Goal: Task Accomplishment & Management: Use online tool/utility

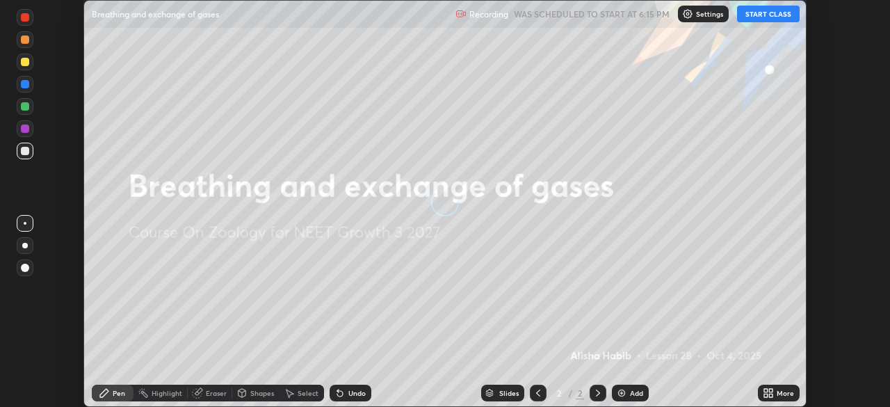
scroll to position [407, 889]
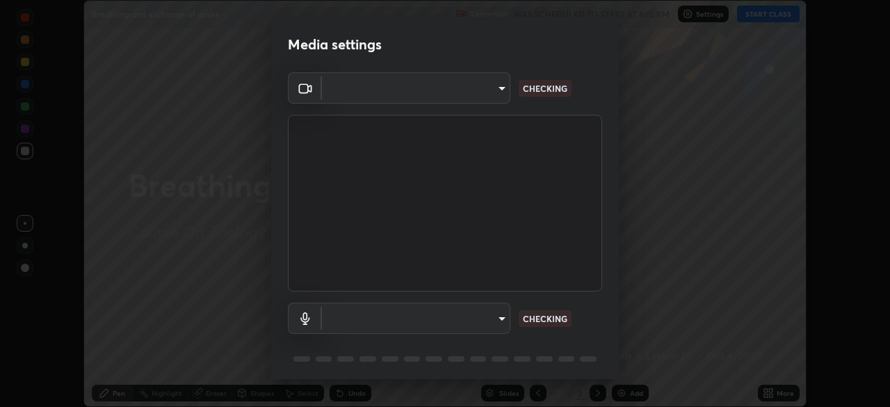
type input "09774d7d098996594ab6bce95c38d17c558d4da6542d49d5e665f1ab1cfd73a1"
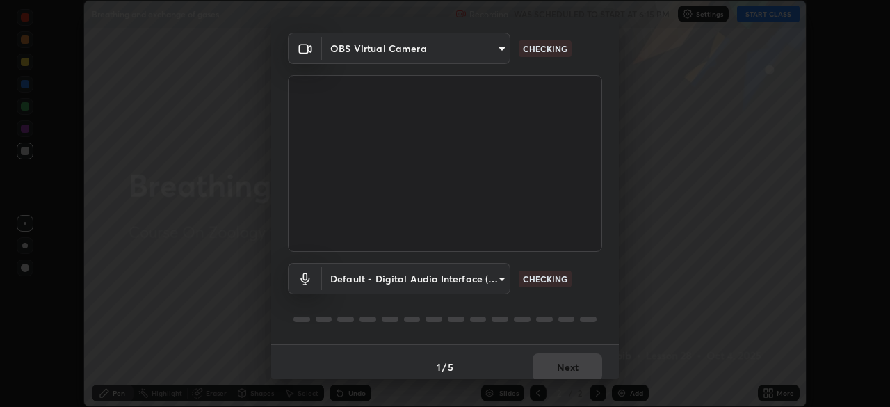
scroll to position [49, 0]
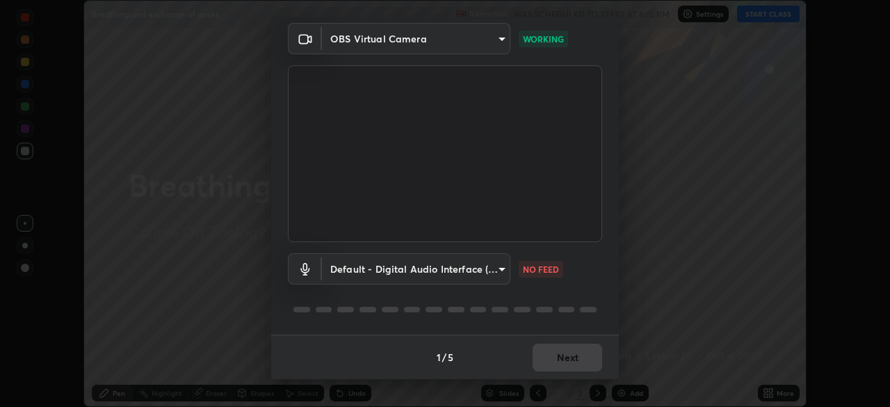
click at [486, 270] on body "Erase all Breathing and exchange of gases Recording WAS SCHEDULED TO START AT 6…" at bounding box center [445, 203] width 890 height 407
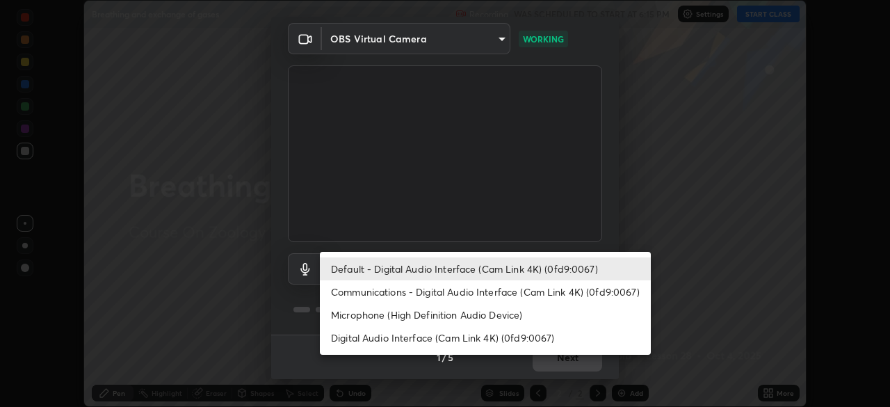
click at [489, 296] on li "Communications - Digital Audio Interface (Cam Link 4K) (0fd9:0067)" at bounding box center [485, 291] width 331 height 23
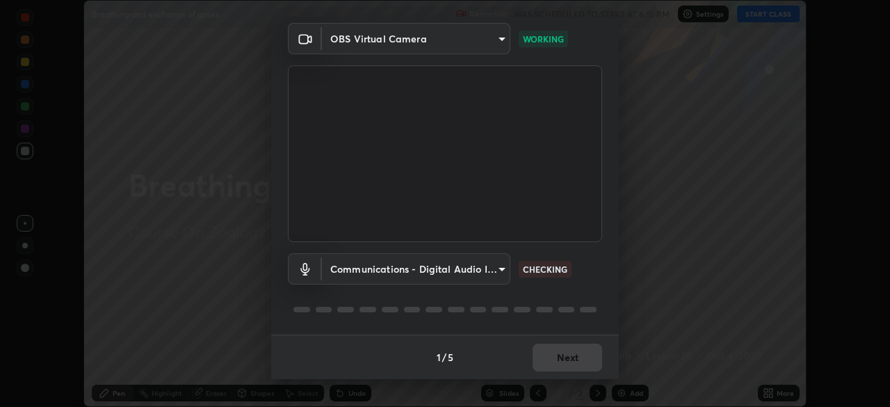
click at [476, 272] on body "Erase all Breathing and exchange of gases Recording WAS SCHEDULED TO START AT 6…" at bounding box center [445, 203] width 890 height 407
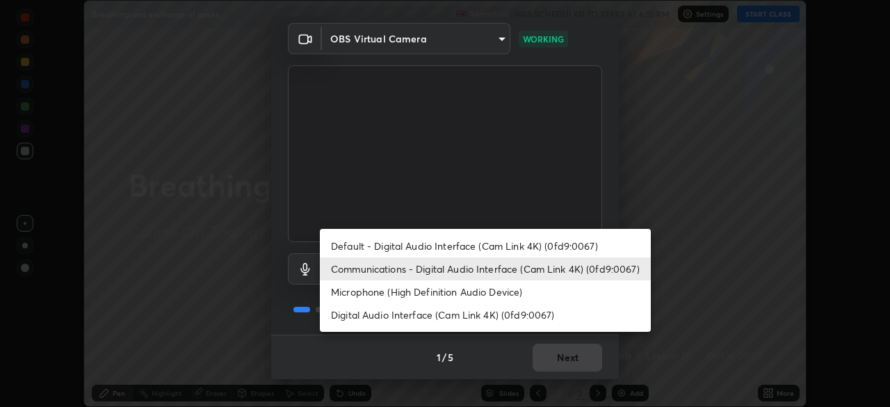
click at [483, 232] on ul "Default - Digital Audio Interface (Cam Link 4K) (0fd9:0067) Communications - Di…" at bounding box center [485, 280] width 331 height 103
click at [490, 244] on li "Default - Digital Audio Interface (Cam Link 4K) (0fd9:0067)" at bounding box center [485, 245] width 331 height 23
type input "default"
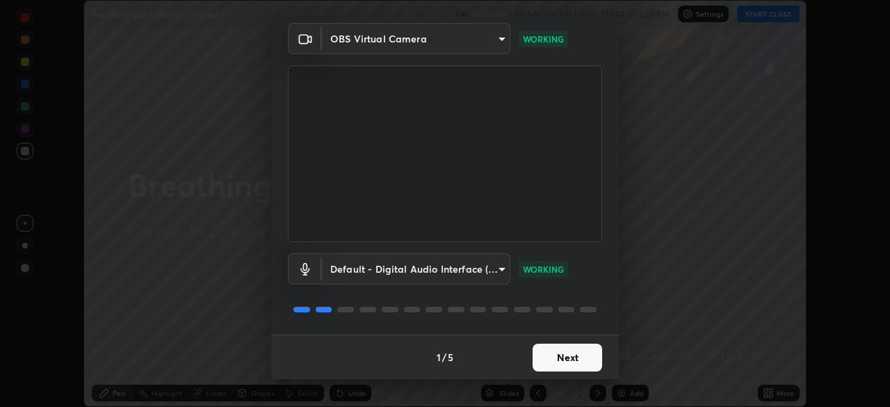
click at [583, 361] on button "Next" at bounding box center [568, 357] width 70 height 28
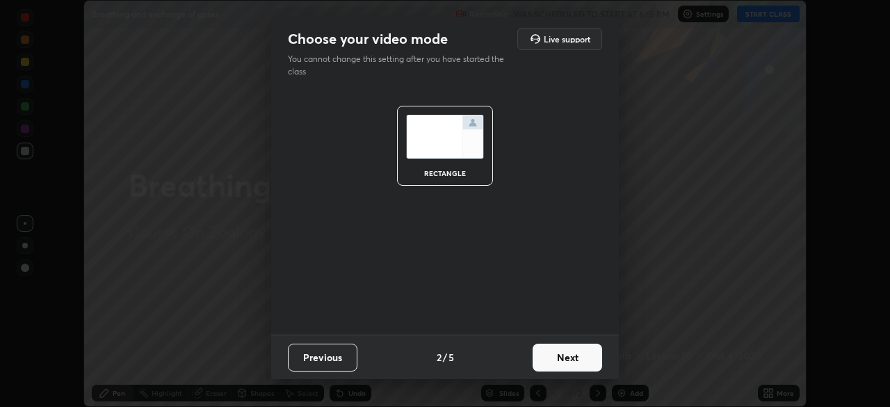
click at [583, 364] on button "Next" at bounding box center [568, 357] width 70 height 28
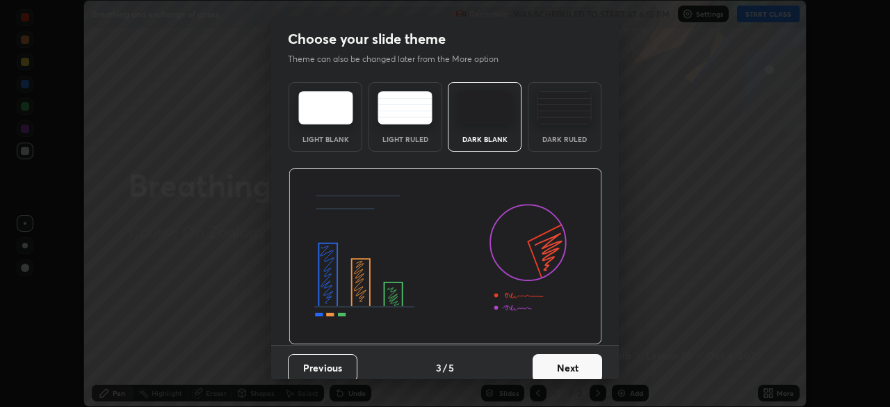
click at [588, 364] on button "Next" at bounding box center [568, 368] width 70 height 28
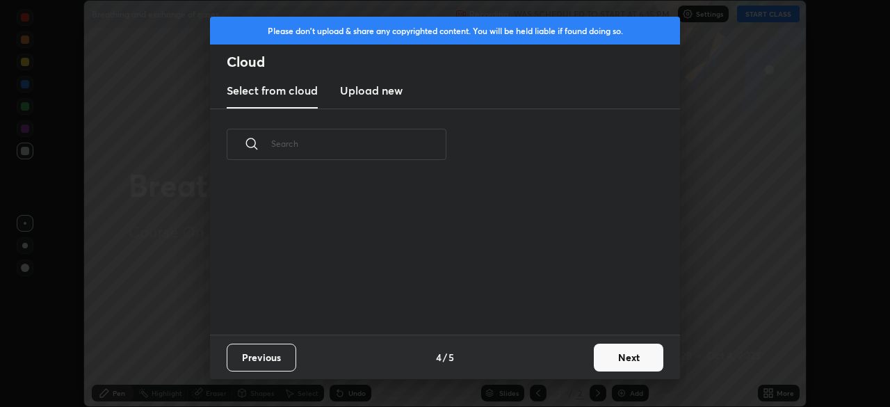
click at [596, 368] on button "Next" at bounding box center [629, 357] width 70 height 28
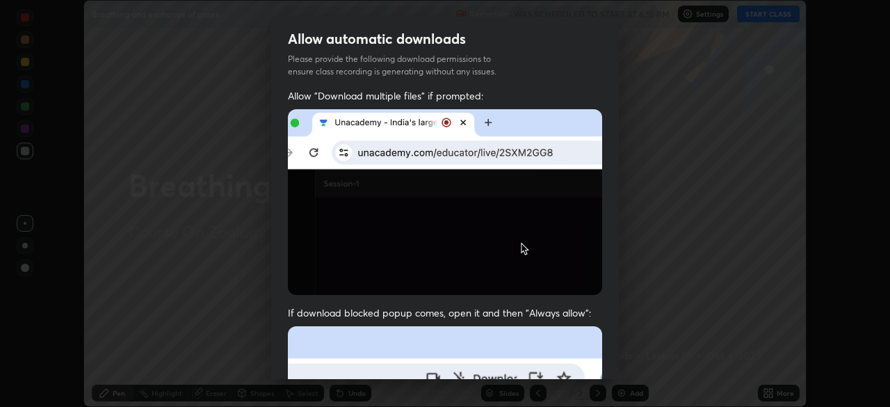
click at [610, 360] on div "Allow "Download multiple files" if prompted: If download blocked popup comes, o…" at bounding box center [445, 381] width 348 height 585
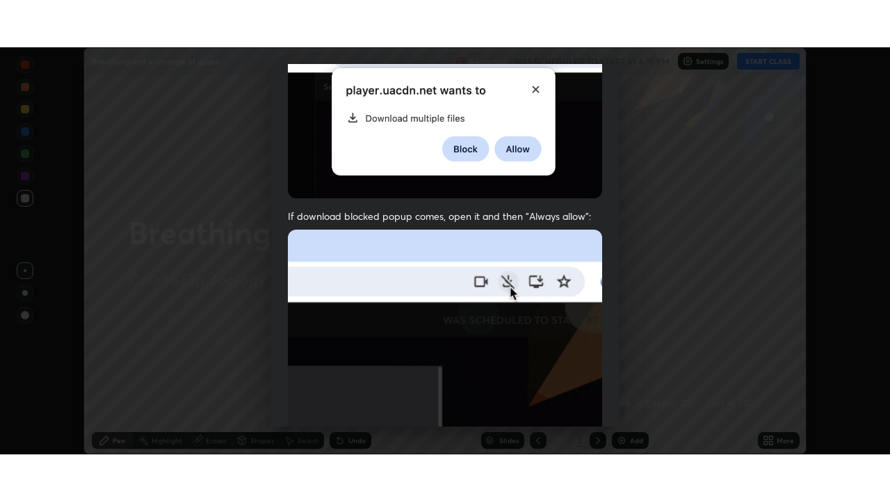
scroll to position [333, 0]
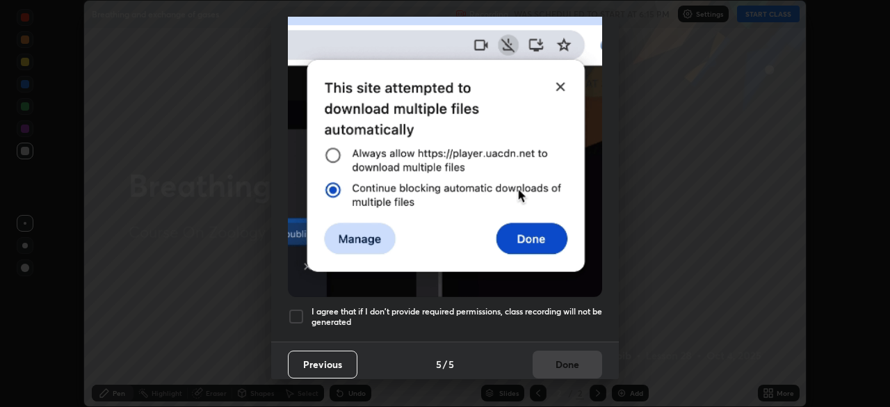
click at [569, 306] on h5 "I agree that if I don't provide required permissions, class recording will not …" at bounding box center [456, 317] width 291 height 22
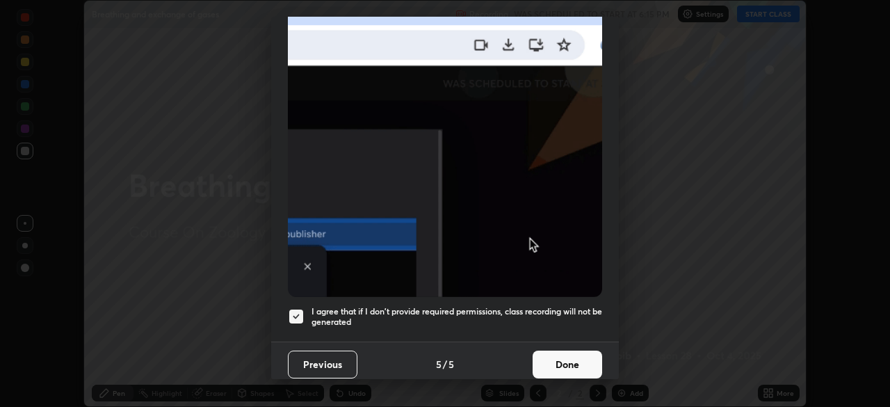
click at [572, 363] on button "Done" at bounding box center [568, 364] width 70 height 28
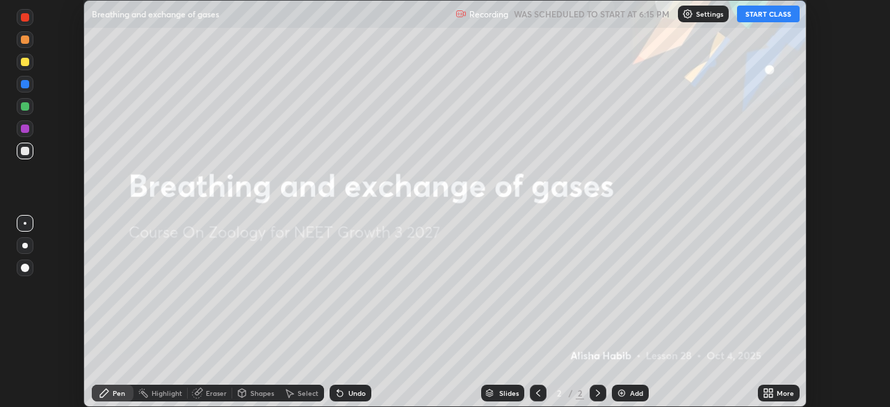
click at [756, 13] on button "START CLASS" at bounding box center [768, 14] width 63 height 17
click at [775, 391] on div "More" at bounding box center [779, 393] width 42 height 17
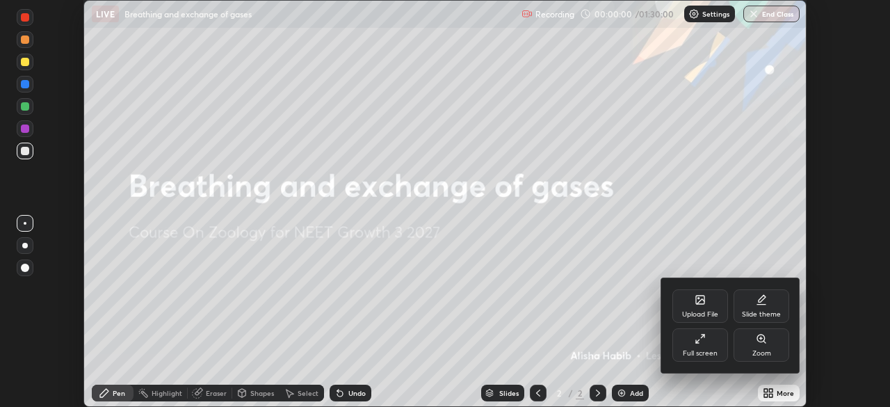
click at [705, 354] on div "Full screen" at bounding box center [700, 353] width 35 height 7
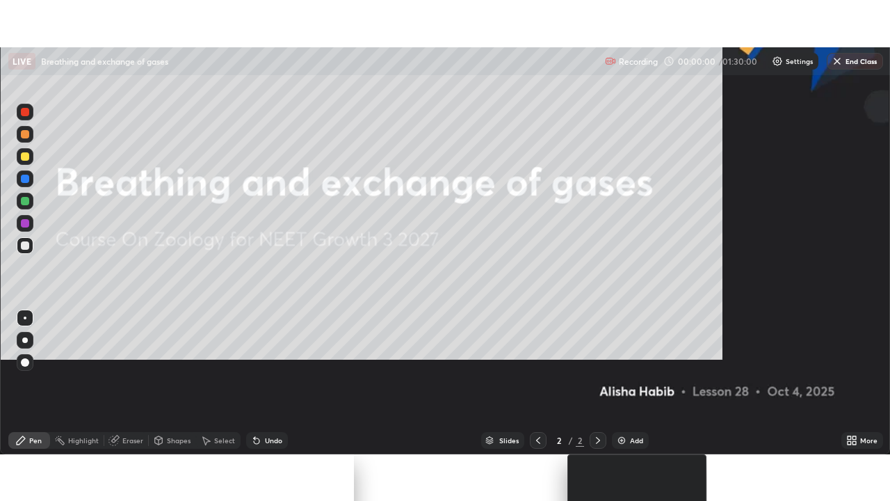
scroll to position [501, 890]
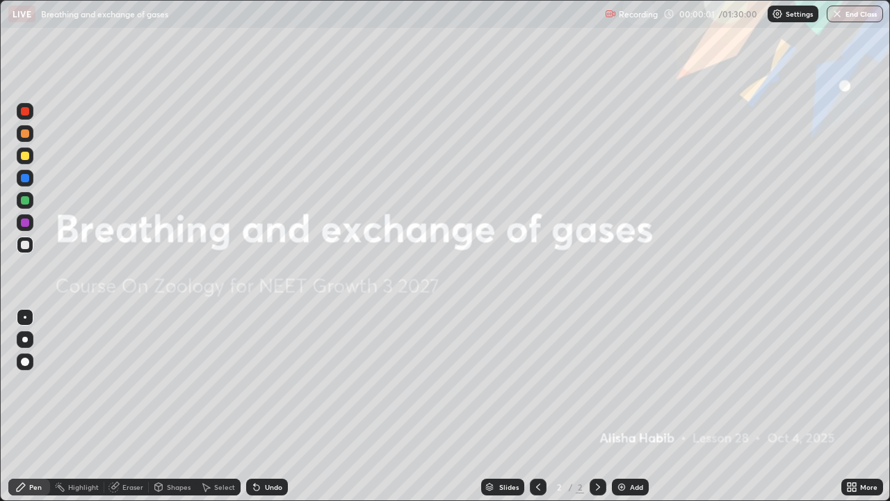
click at [631, 406] on div "Add" at bounding box center [636, 486] width 13 height 7
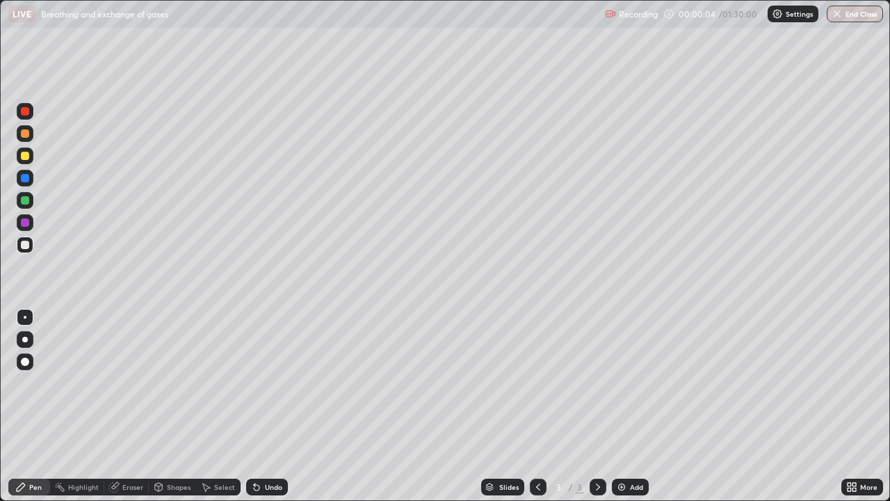
click at [25, 340] on div at bounding box center [25, 340] width 6 height 6
click at [861, 406] on div "More" at bounding box center [862, 486] width 42 height 17
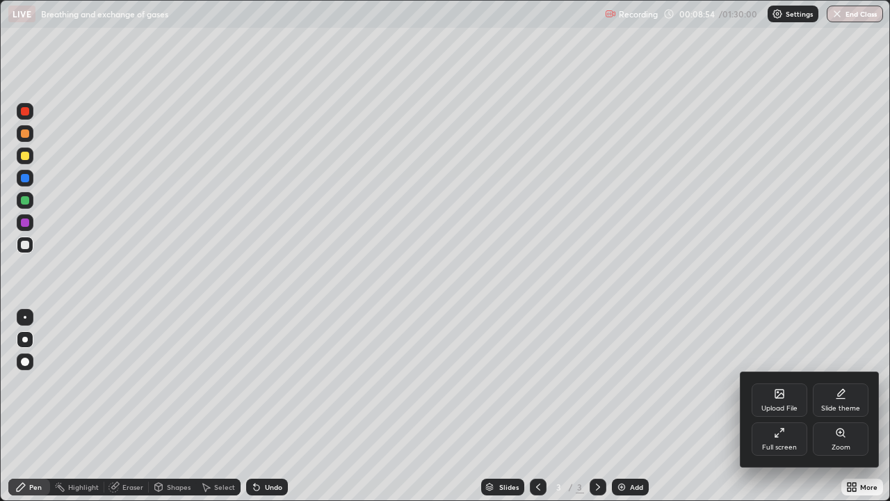
click at [782, 406] on div "Upload File" at bounding box center [779, 408] width 36 height 7
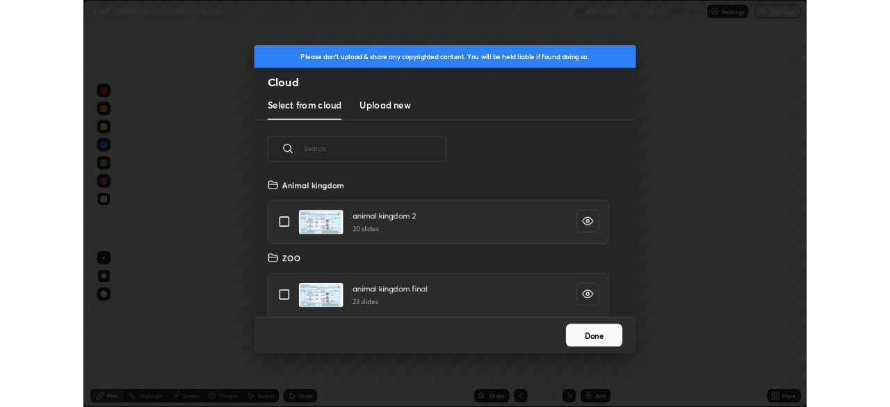
scroll to position [171, 446]
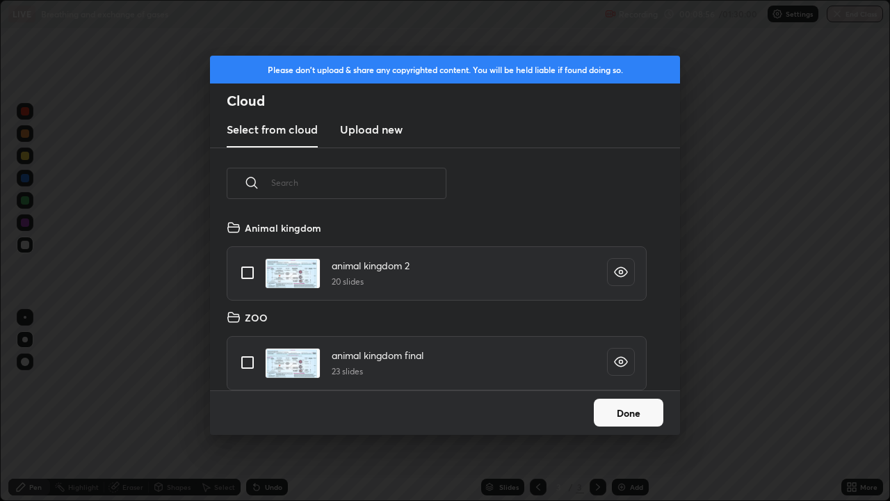
click at [368, 128] on h3 "Upload new" at bounding box center [371, 129] width 63 height 17
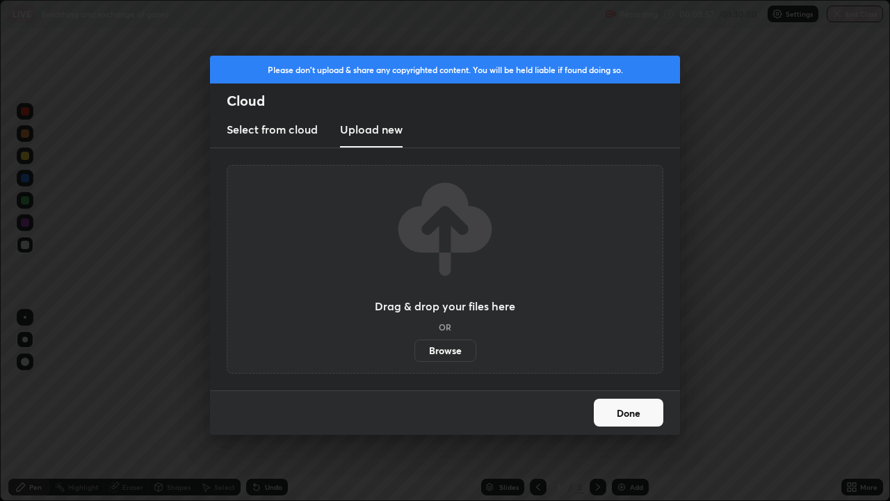
click at [424, 350] on label "Browse" at bounding box center [445, 350] width 62 height 22
click at [414, 350] on input "Browse" at bounding box center [414, 350] width 0 height 22
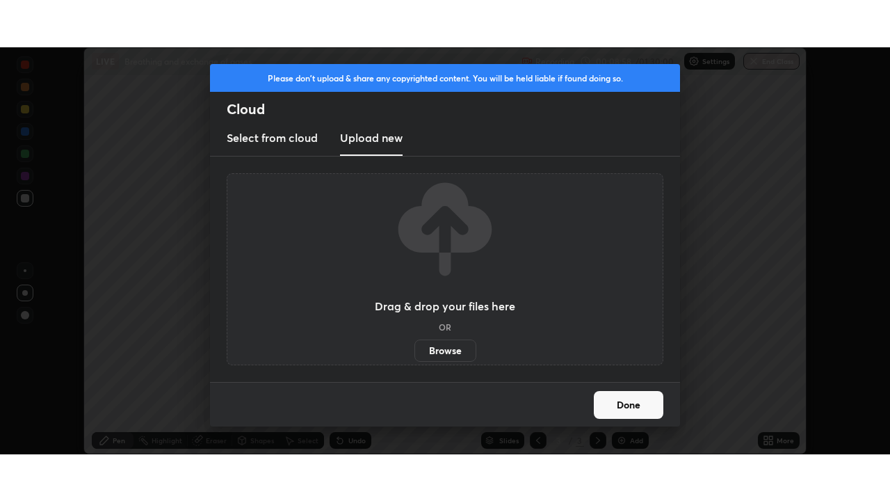
scroll to position [69124, 68641]
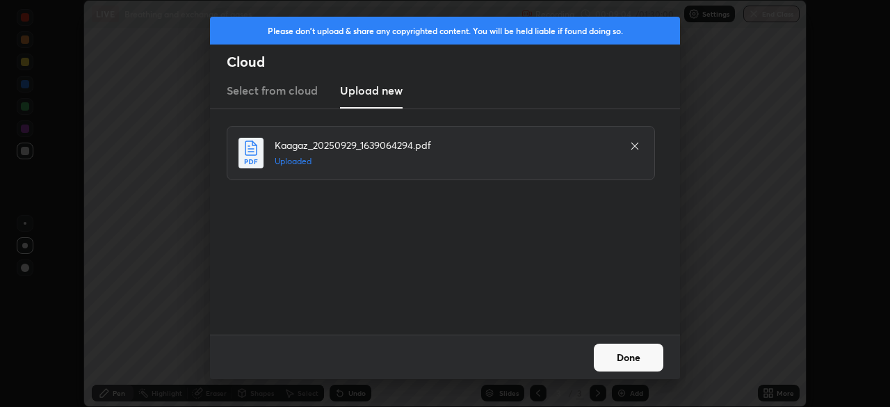
click at [623, 359] on button "Done" at bounding box center [629, 357] width 70 height 28
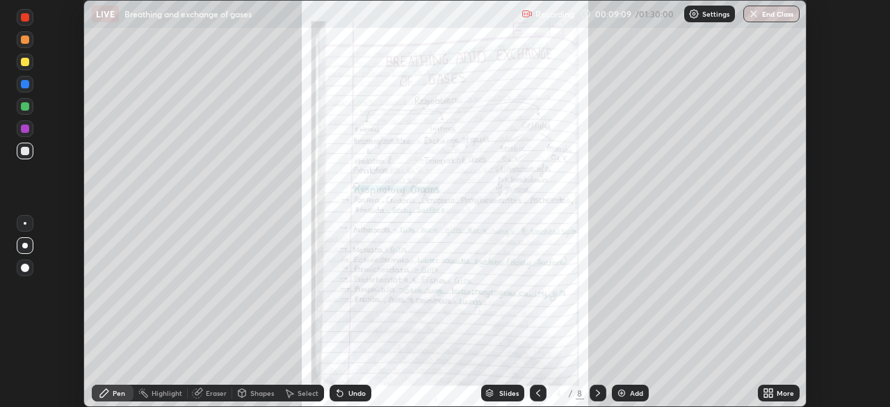
click at [779, 398] on div "More" at bounding box center [779, 393] width 42 height 17
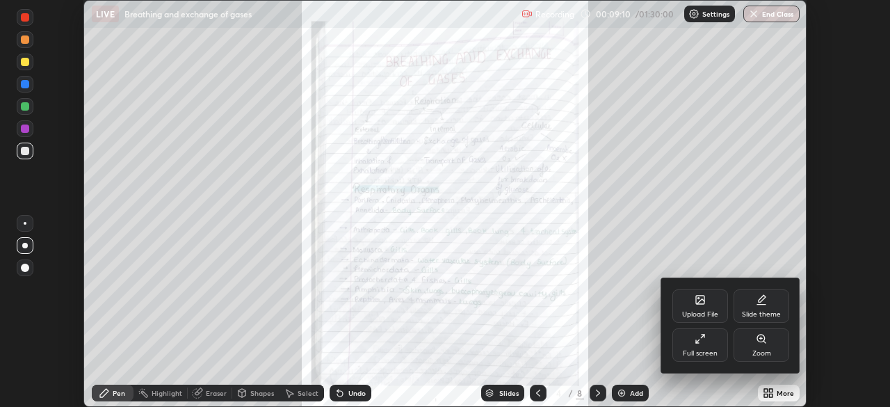
click at [712, 355] on div "Full screen" at bounding box center [700, 353] width 35 height 7
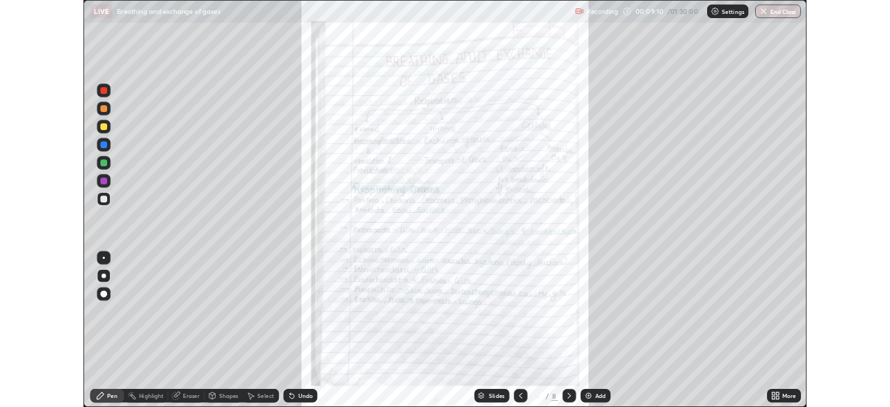
scroll to position [501, 890]
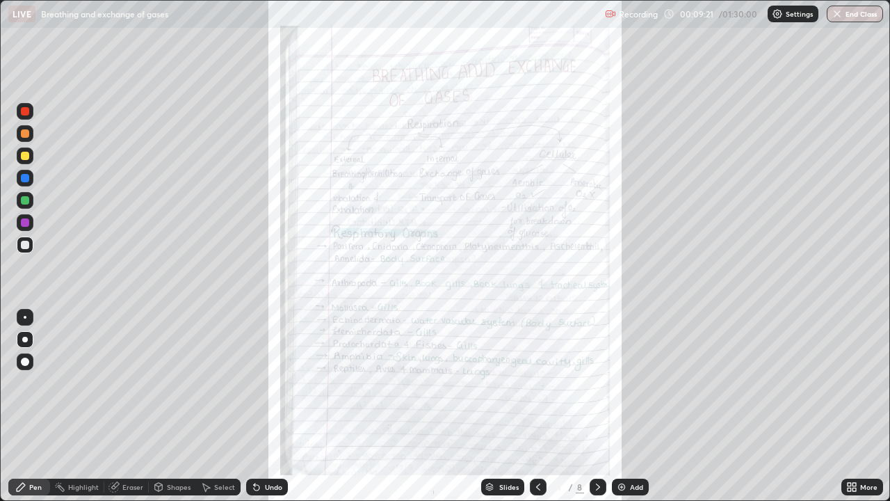
click at [594, 406] on div at bounding box center [598, 486] width 17 height 17
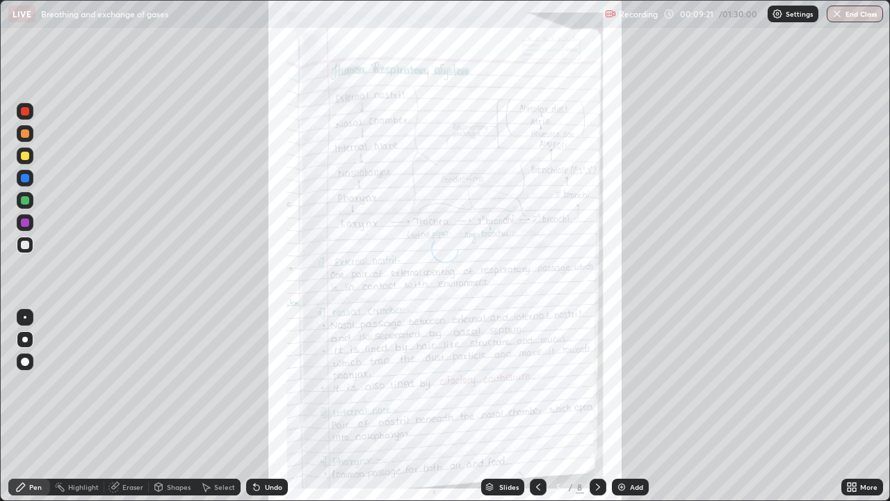
click at [597, 406] on icon at bounding box center [597, 486] width 11 height 11
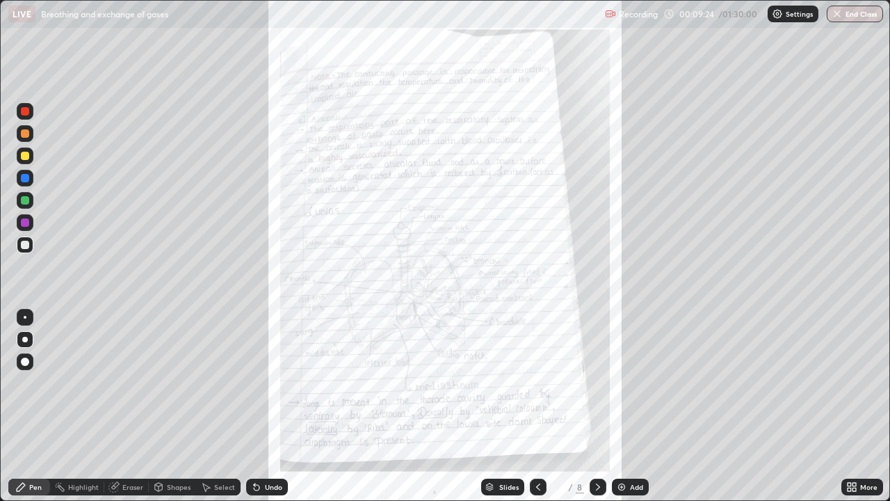
click at [597, 406] on icon at bounding box center [597, 486] width 11 height 11
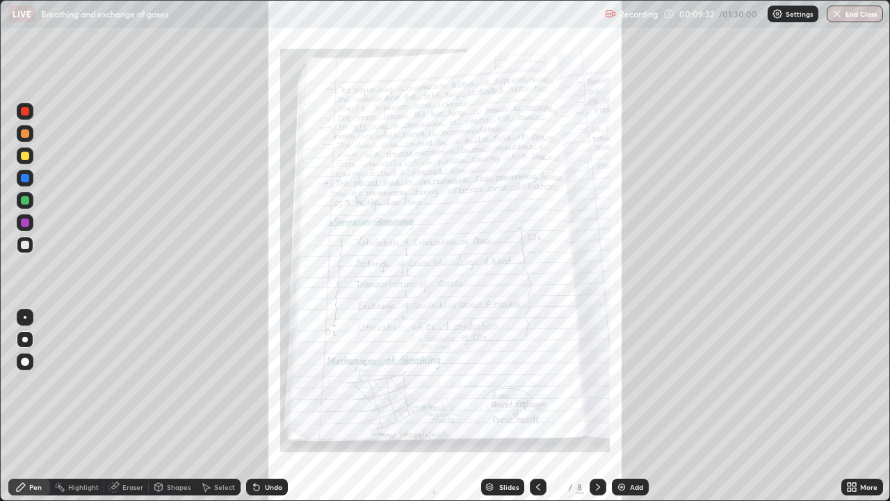
click at [596, 406] on icon at bounding box center [597, 486] width 11 height 11
click at [637, 406] on div "Add" at bounding box center [630, 486] width 37 height 17
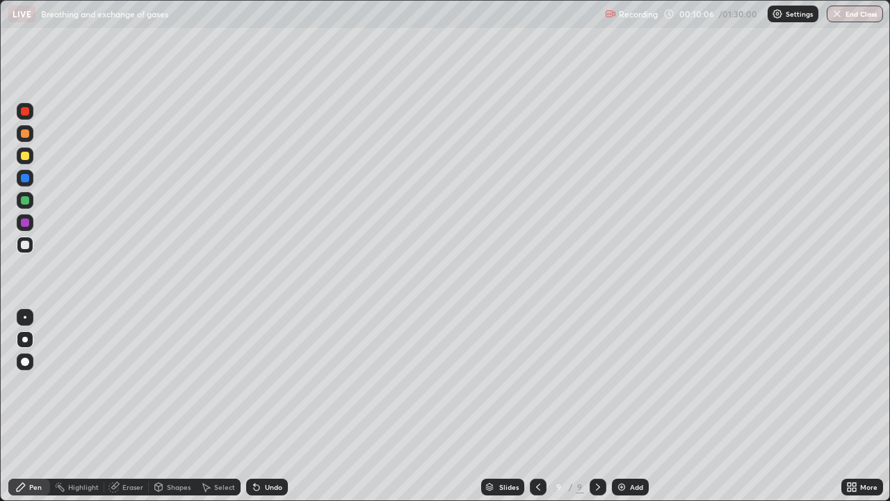
click at [81, 406] on div "Highlight" at bounding box center [83, 486] width 31 height 7
click at [28, 406] on icon at bounding box center [24, 439] width 11 height 11
click at [266, 406] on div "Undo" at bounding box center [273, 486] width 17 height 7
click at [267, 406] on div "Undo" at bounding box center [267, 486] width 42 height 17
click at [280, 406] on div "Undo" at bounding box center [267, 486] width 42 height 17
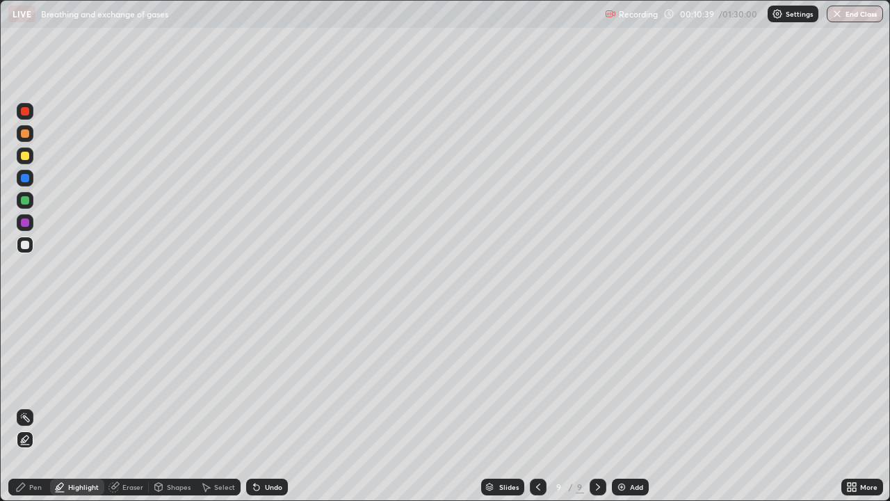
click at [264, 406] on div "Undo" at bounding box center [267, 486] width 42 height 17
click at [29, 406] on div "Pen" at bounding box center [29, 486] width 42 height 17
click at [174, 406] on div "Shapes" at bounding box center [179, 486] width 24 height 7
click at [263, 406] on div "Undo" at bounding box center [267, 486] width 42 height 17
click at [32, 406] on div "Pen" at bounding box center [29, 486] width 42 height 17
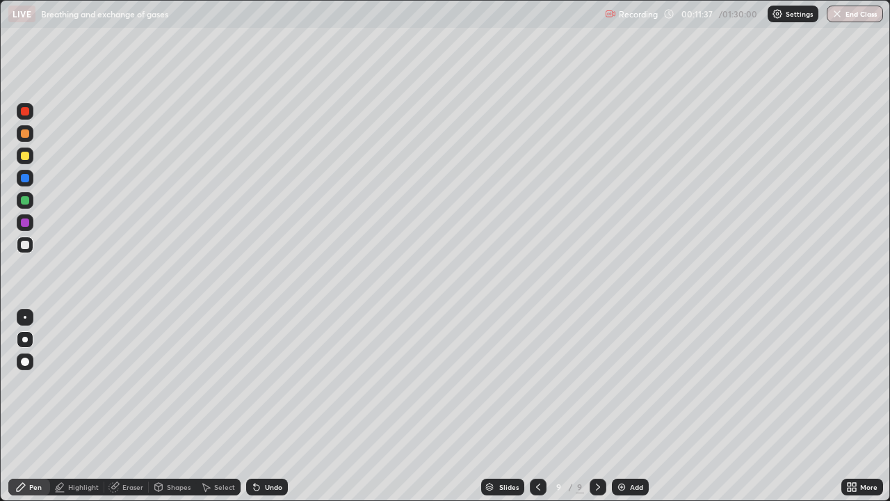
click at [26, 154] on div at bounding box center [25, 156] width 8 height 8
click at [266, 406] on div "Undo" at bounding box center [273, 486] width 17 height 7
click at [257, 406] on icon at bounding box center [256, 486] width 11 height 11
click at [27, 248] on div at bounding box center [25, 245] width 8 height 8
click at [260, 406] on div "Undo" at bounding box center [267, 486] width 42 height 17
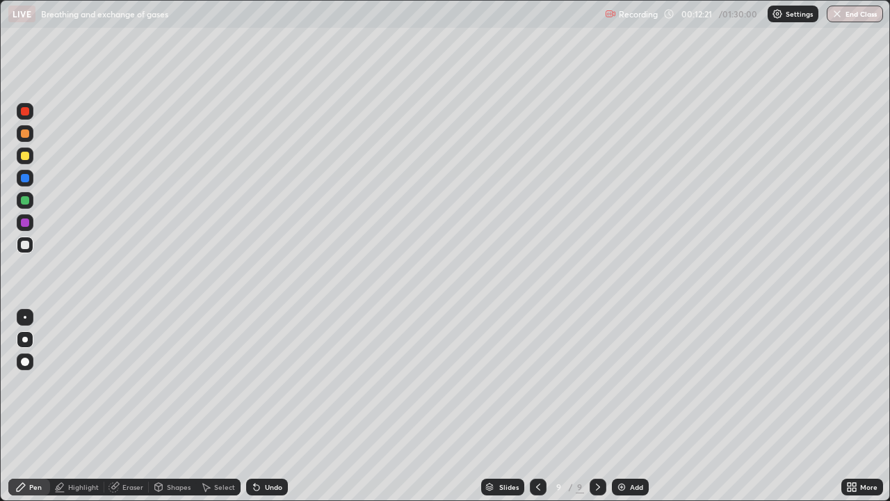
click at [261, 406] on div "Undo" at bounding box center [267, 486] width 42 height 17
click at [259, 406] on div "Undo" at bounding box center [267, 486] width 42 height 17
click at [262, 406] on div "Undo" at bounding box center [267, 486] width 42 height 17
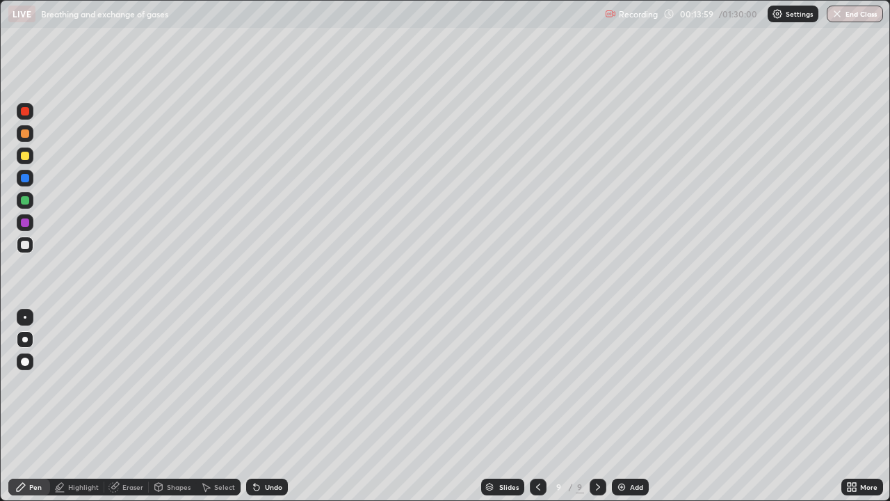
click at [265, 406] on div "Undo" at bounding box center [267, 486] width 42 height 17
click at [262, 406] on div "Undo" at bounding box center [267, 486] width 42 height 17
click at [259, 406] on icon at bounding box center [256, 486] width 11 height 11
click at [261, 406] on div "Undo" at bounding box center [267, 486] width 42 height 17
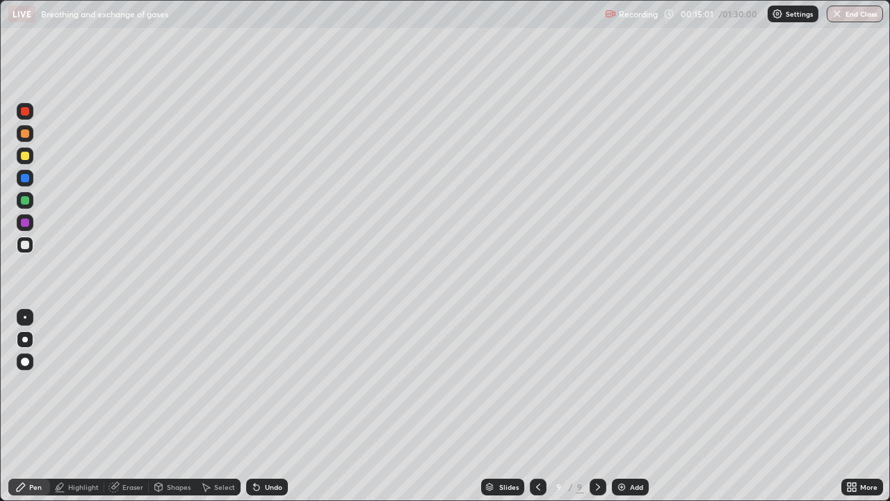
click at [25, 197] on div at bounding box center [25, 200] width 8 height 8
click at [29, 246] on div at bounding box center [25, 245] width 8 height 8
click at [24, 177] on div at bounding box center [25, 178] width 8 height 8
click at [31, 248] on div at bounding box center [25, 244] width 17 height 17
click at [270, 406] on div "Undo" at bounding box center [273, 486] width 17 height 7
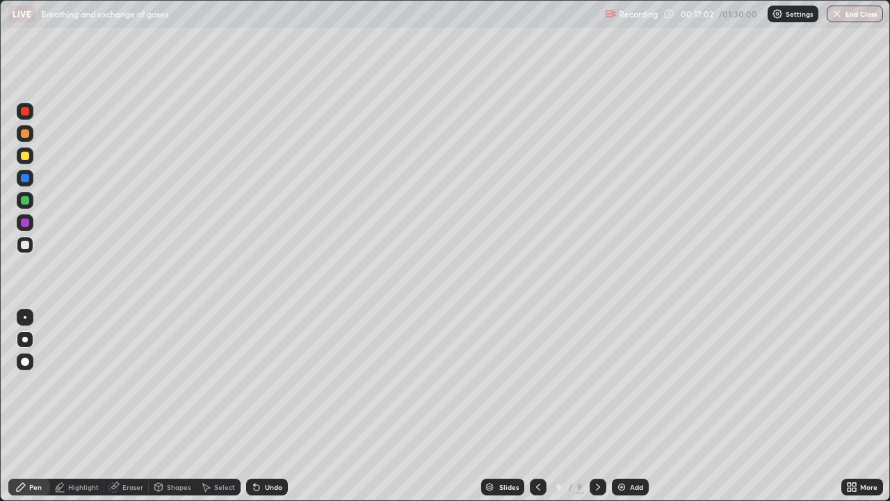
click at [265, 406] on div "Undo" at bounding box center [273, 486] width 17 height 7
click at [871, 406] on div "More" at bounding box center [868, 486] width 17 height 7
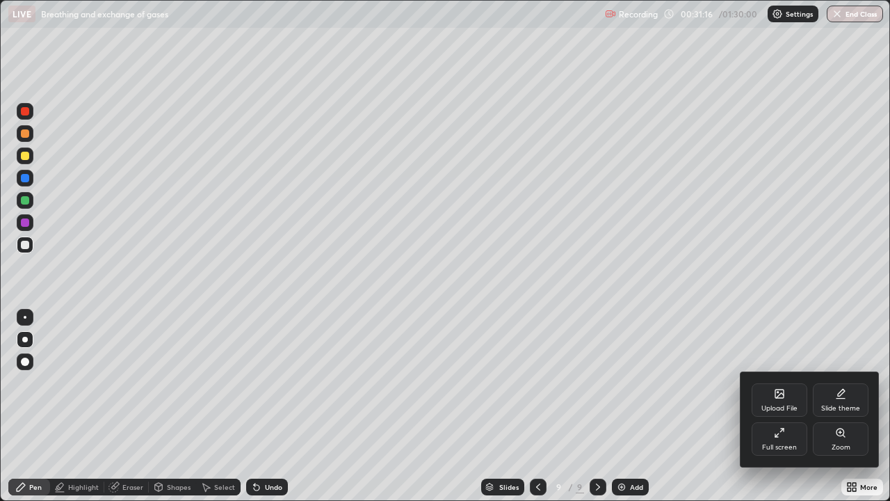
click at [788, 406] on div "Full screen" at bounding box center [779, 447] width 35 height 7
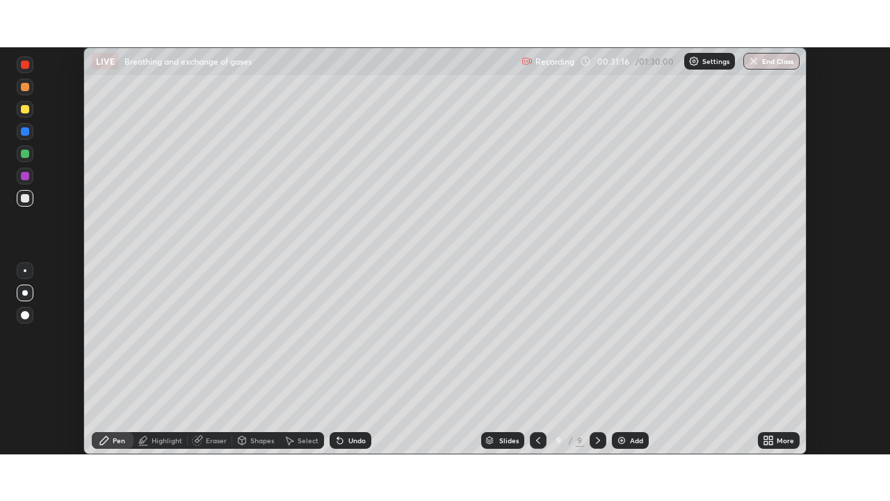
scroll to position [69124, 68641]
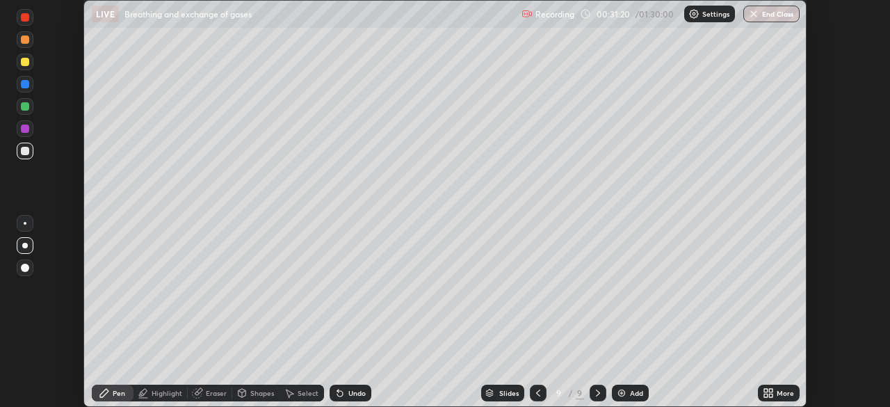
click at [779, 392] on div "More" at bounding box center [785, 392] width 17 height 7
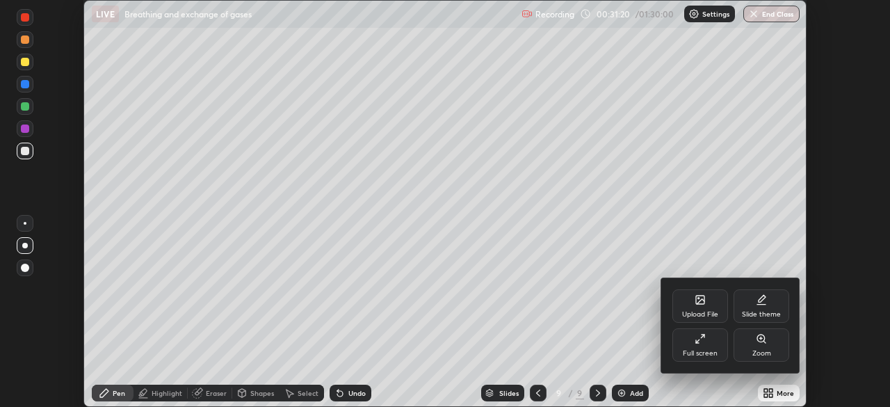
click at [705, 353] on div "Full screen" at bounding box center [700, 353] width 35 height 7
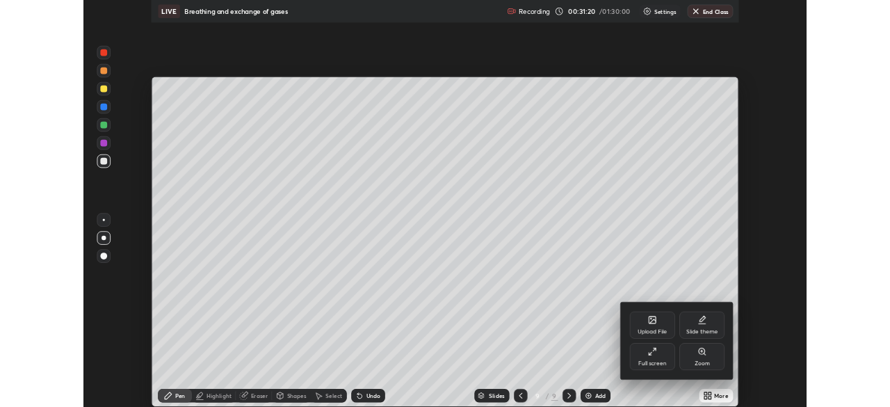
scroll to position [501, 890]
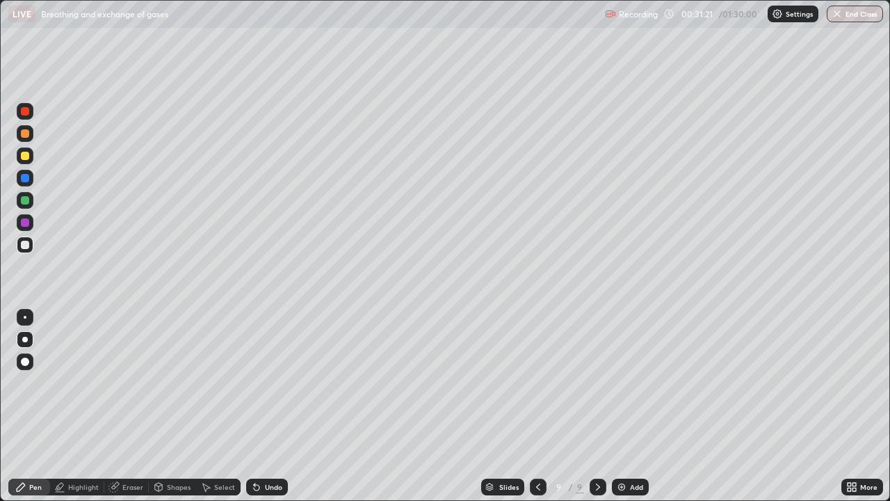
click at [542, 406] on icon at bounding box center [538, 486] width 11 height 11
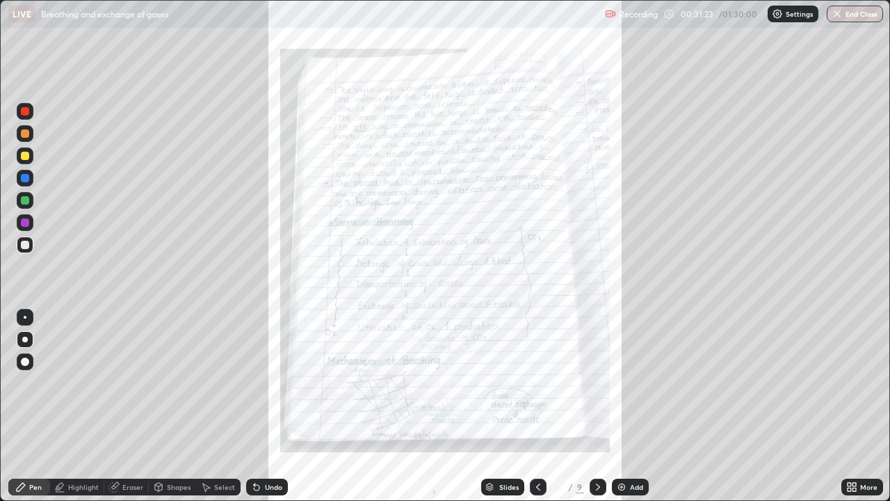
click at [854, 406] on icon at bounding box center [853, 488] width 3 height 3
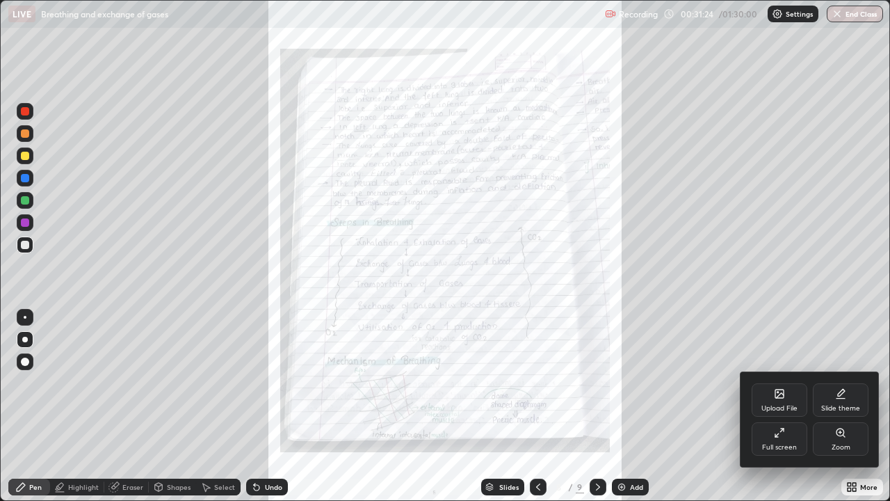
click at [843, 406] on div "Zoom" at bounding box center [841, 438] width 56 height 33
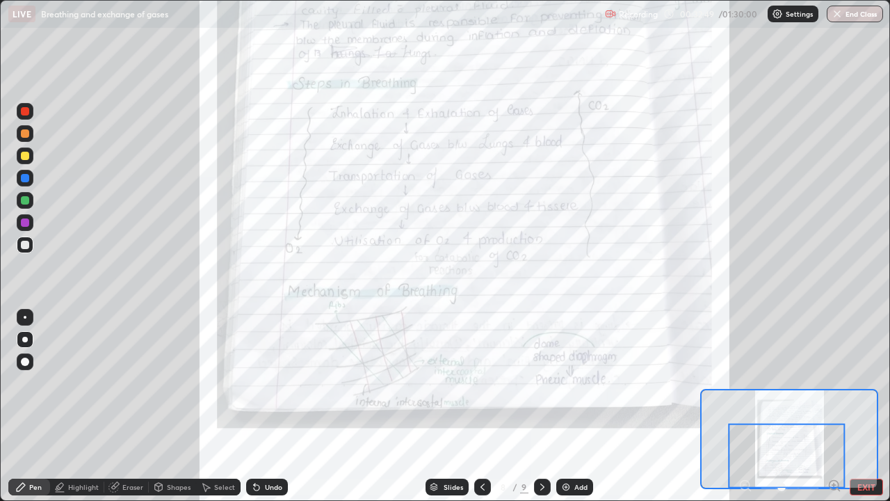
click at [867, 406] on button "EXIT" at bounding box center [866, 486] width 33 height 17
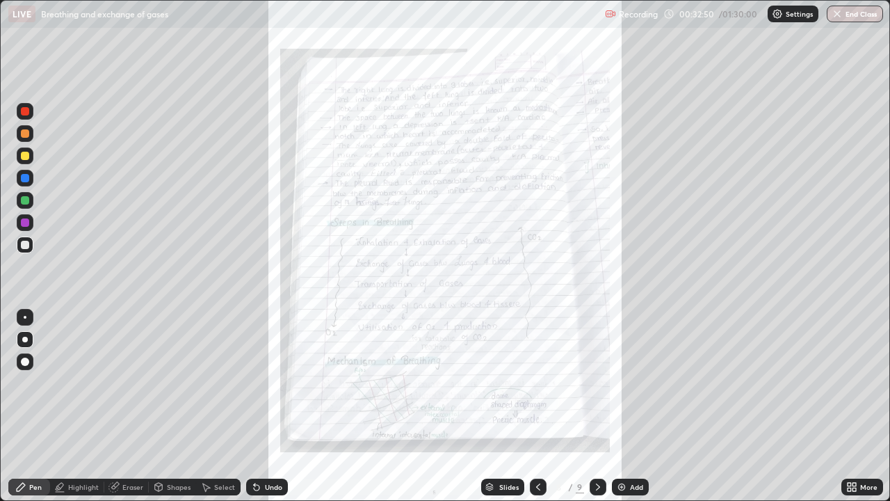
click at [848, 406] on icon at bounding box center [851, 486] width 11 height 11
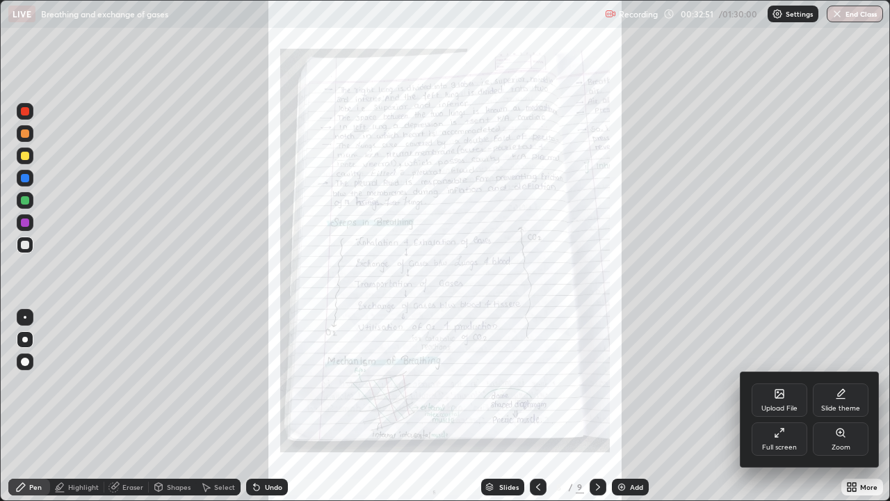
click at [787, 406] on div "Full screen" at bounding box center [780, 438] width 56 height 33
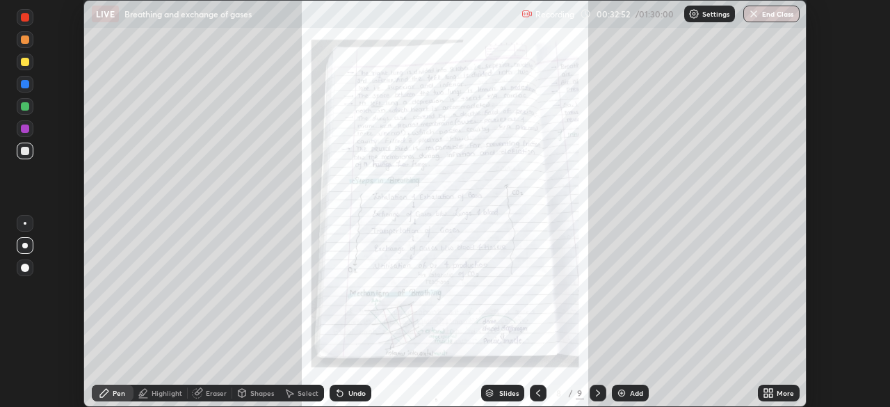
scroll to position [69124, 68641]
click at [770, 388] on icon at bounding box center [768, 392] width 11 height 11
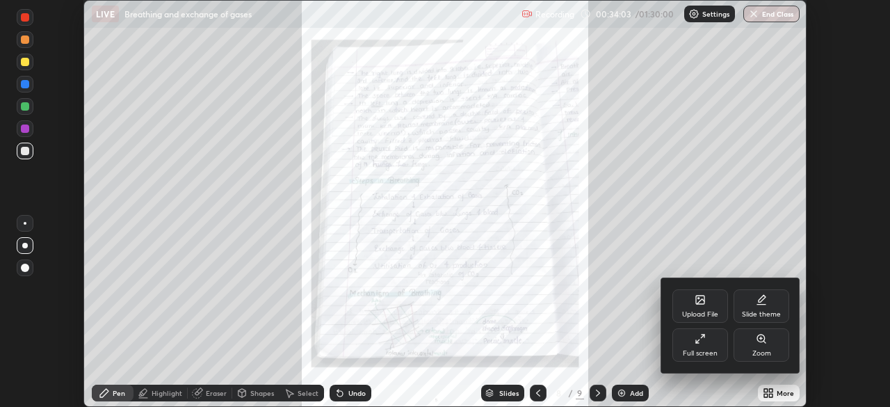
click at [698, 303] on icon at bounding box center [701, 301] width 8 height 5
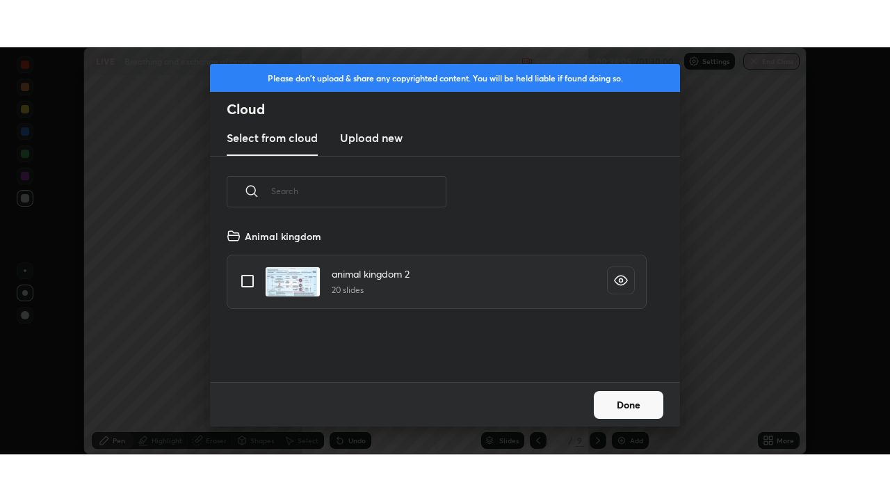
scroll to position [154, 446]
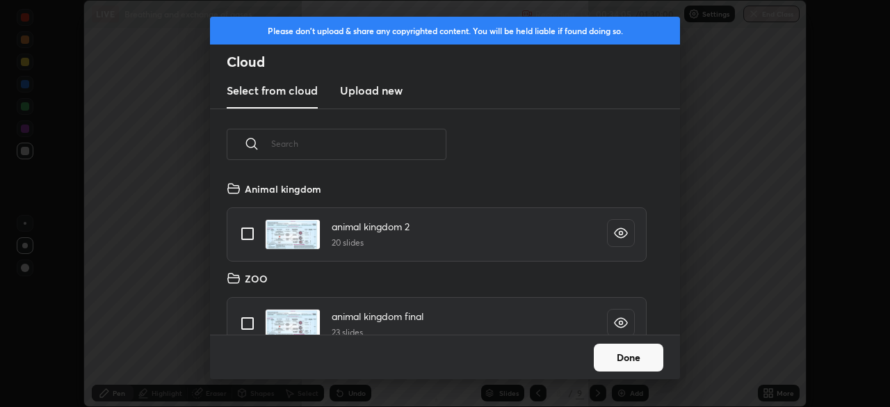
click at [371, 90] on h3 "Upload new" at bounding box center [371, 90] width 63 height 17
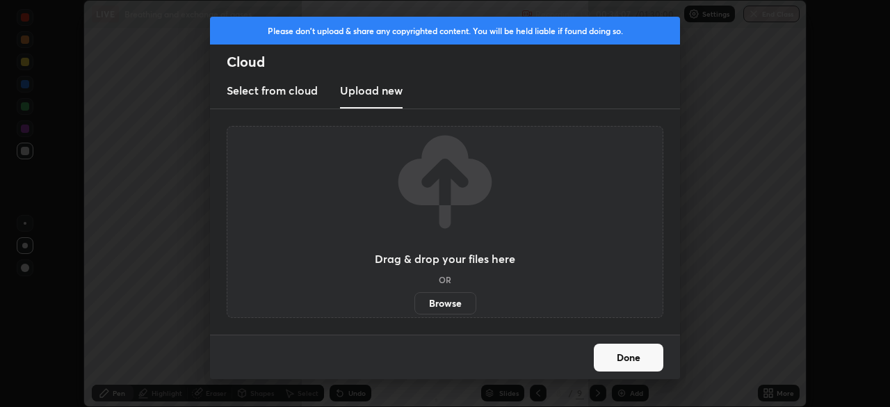
click at [439, 303] on label "Browse" at bounding box center [445, 303] width 62 height 22
click at [414, 303] on input "Browse" at bounding box center [414, 303] width 0 height 22
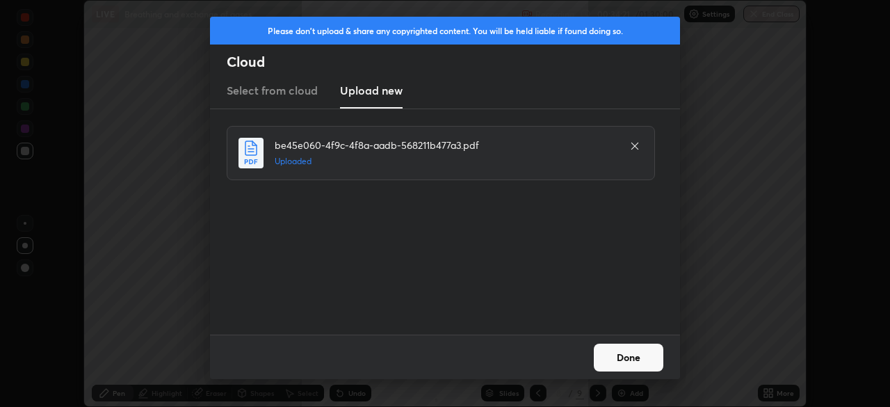
click at [627, 353] on button "Done" at bounding box center [629, 357] width 70 height 28
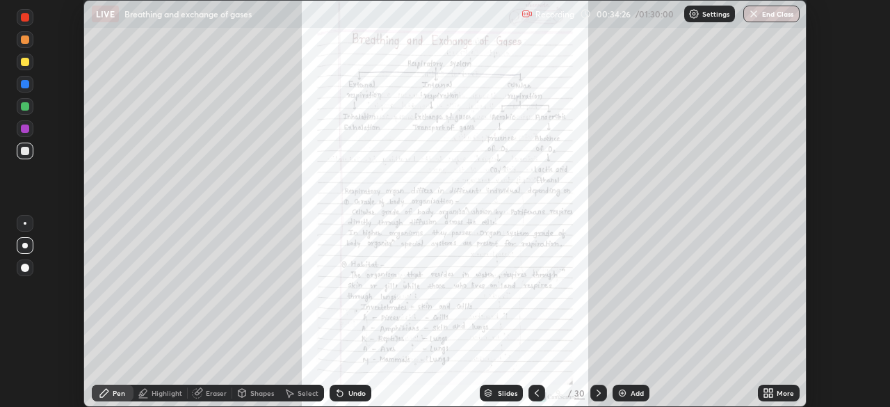
click at [764, 391] on icon at bounding box center [765, 390] width 3 height 3
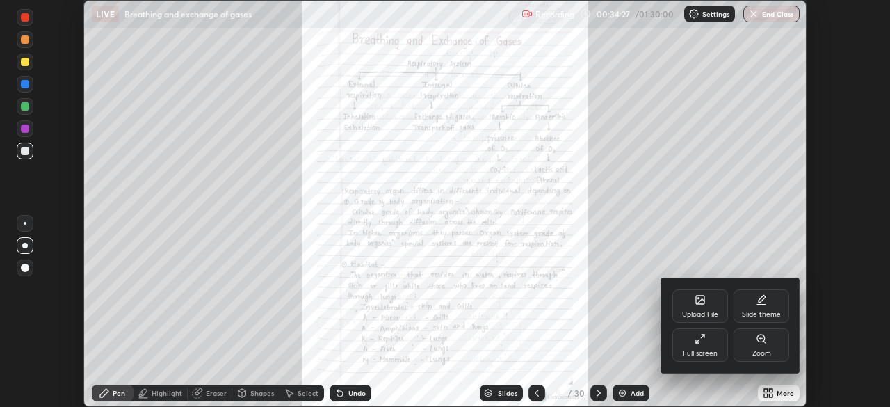
click at [702, 342] on icon at bounding box center [700, 338] width 11 height 11
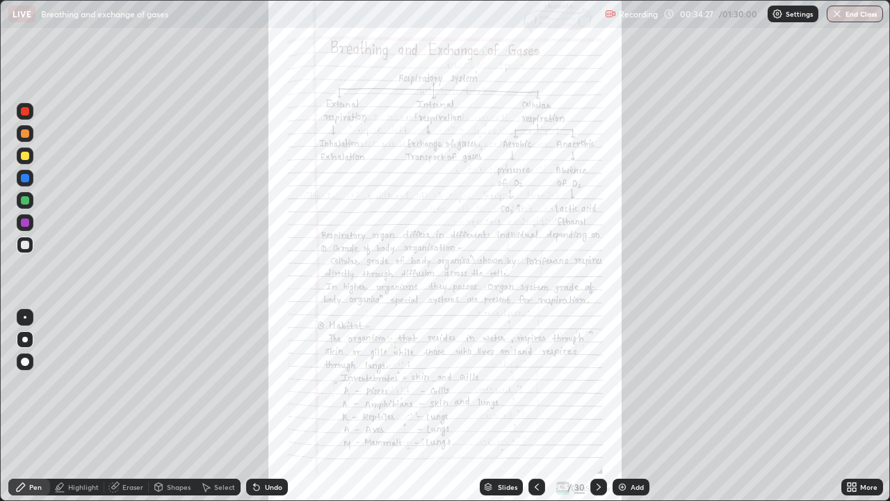
scroll to position [501, 890]
click at [597, 406] on icon at bounding box center [598, 486] width 11 height 11
click at [599, 406] on icon at bounding box center [598, 486] width 11 height 11
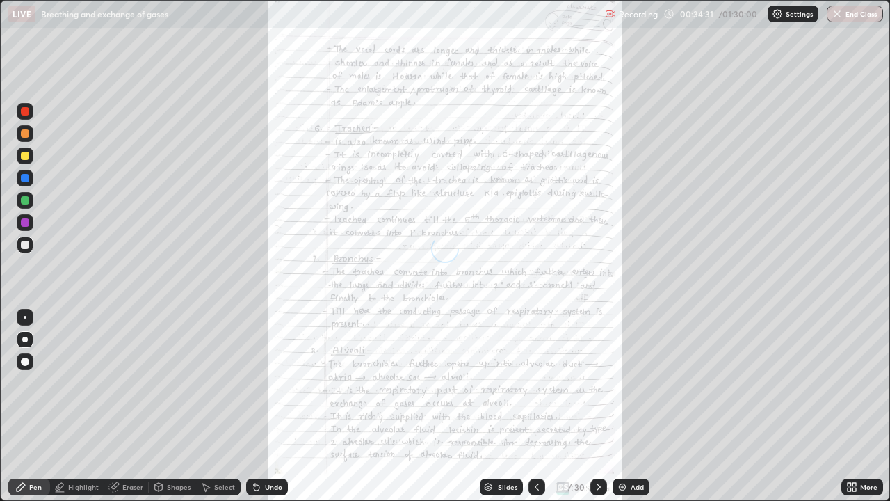
click at [597, 406] on icon at bounding box center [599, 486] width 4 height 7
click at [849, 406] on icon at bounding box center [849, 484] width 3 height 3
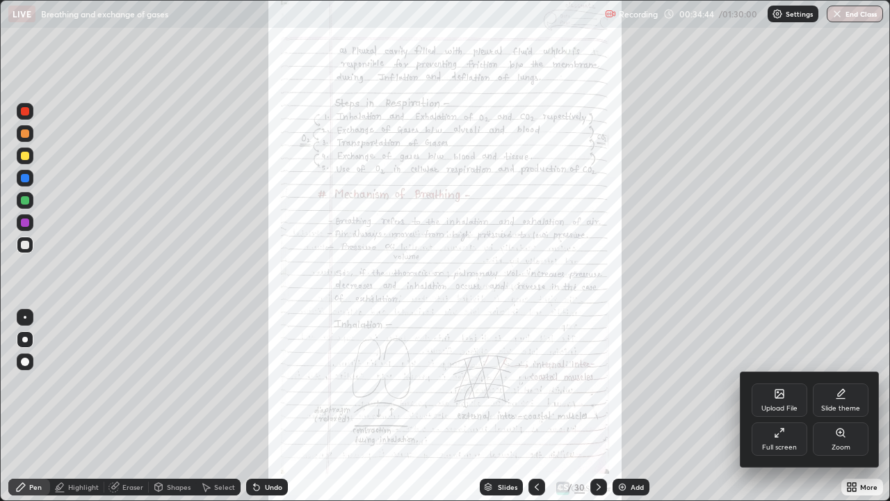
click at [850, 406] on div "Zoom" at bounding box center [841, 438] width 56 height 33
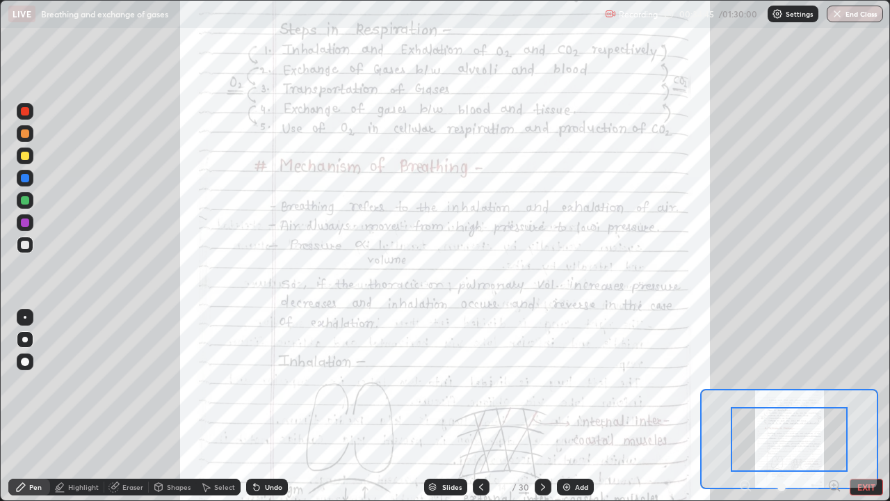
click at [834, 406] on icon at bounding box center [833, 485] width 3 height 0
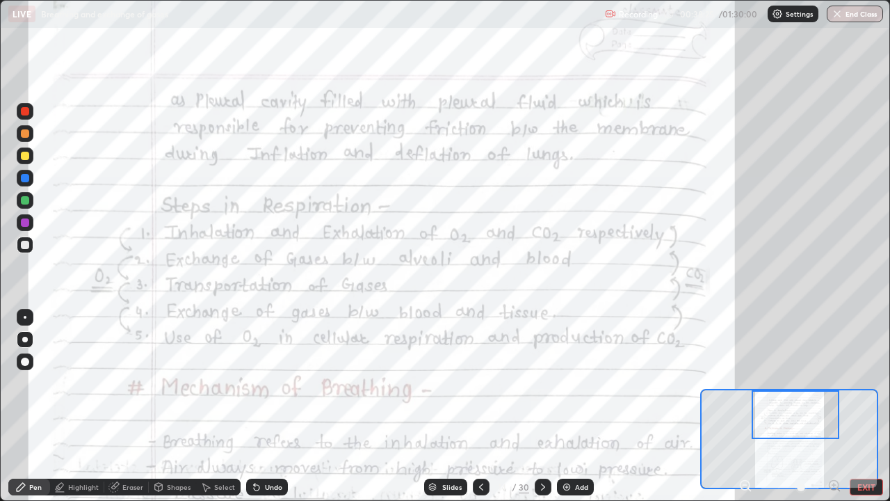
click at [749, 406] on icon at bounding box center [749, 489] width 3 height 3
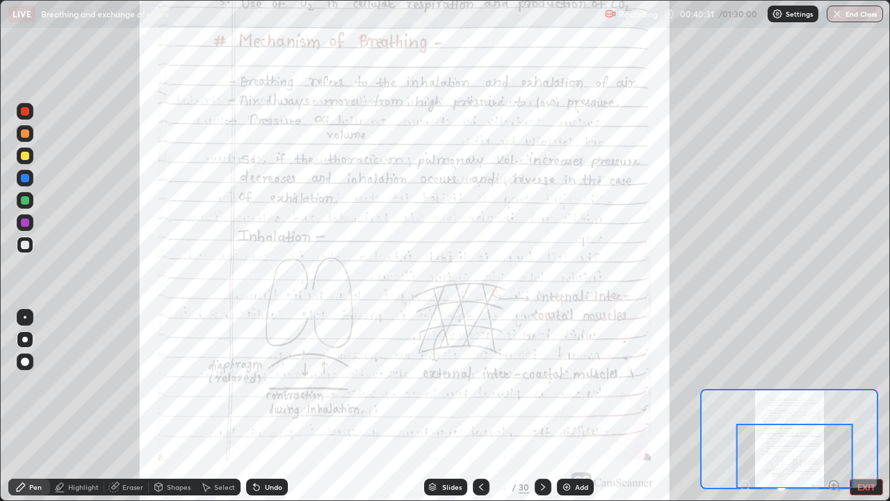
click at [24, 199] on div at bounding box center [25, 200] width 8 height 8
click at [267, 406] on div "Undo" at bounding box center [267, 486] width 42 height 17
click at [260, 406] on div "Undo" at bounding box center [267, 486] width 42 height 17
click at [259, 406] on icon at bounding box center [256, 486] width 11 height 11
click at [25, 317] on div at bounding box center [25, 317] width 3 height 3
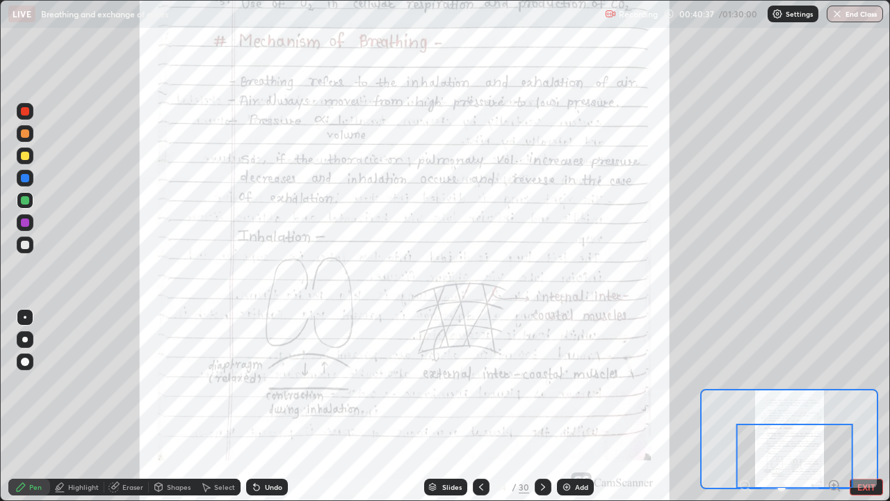
click at [25, 317] on div at bounding box center [25, 317] width 3 height 3
click at [277, 406] on div "Undo" at bounding box center [273, 486] width 17 height 7
click at [831, 406] on div at bounding box center [794, 455] width 117 height 65
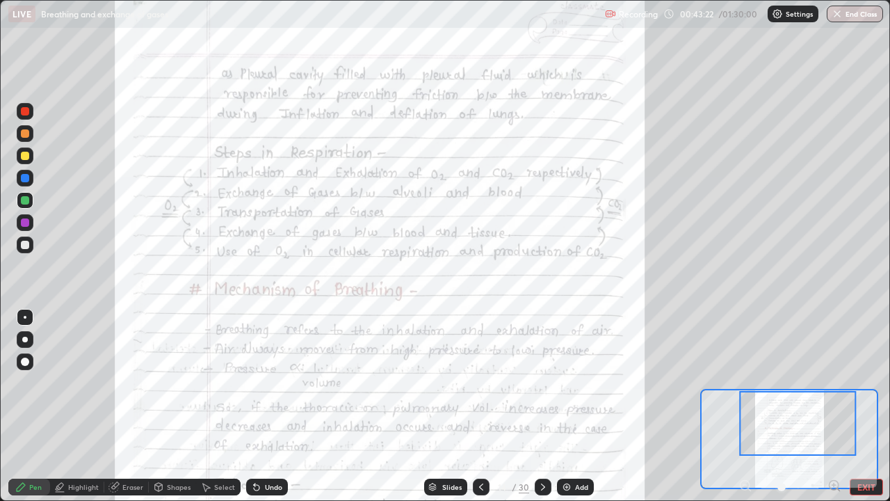
click at [835, 406] on icon at bounding box center [834, 485] width 14 height 14
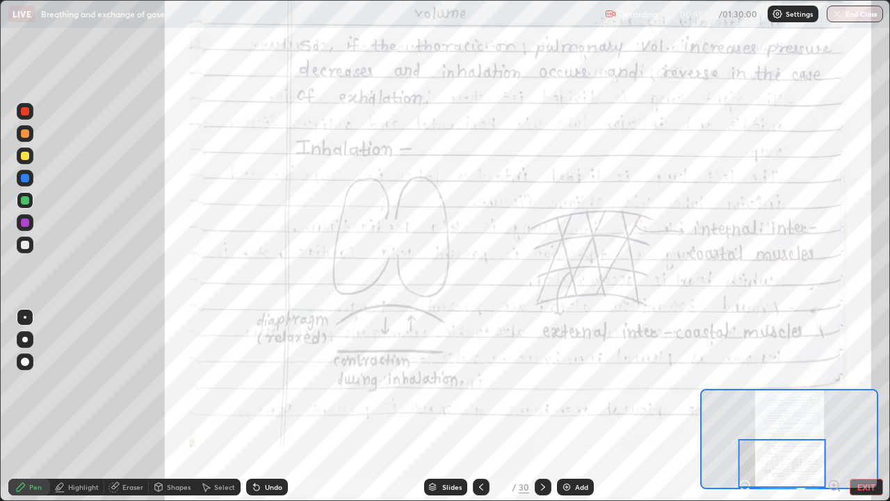
click at [863, 406] on button "EXIT" at bounding box center [866, 486] width 33 height 17
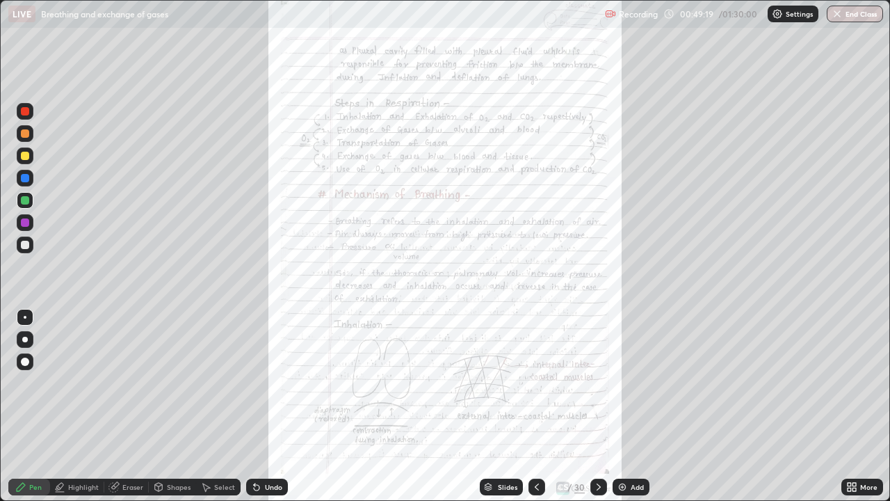
click at [597, 406] on icon at bounding box center [598, 486] width 11 height 11
click at [849, 406] on icon at bounding box center [849, 488] width 3 height 3
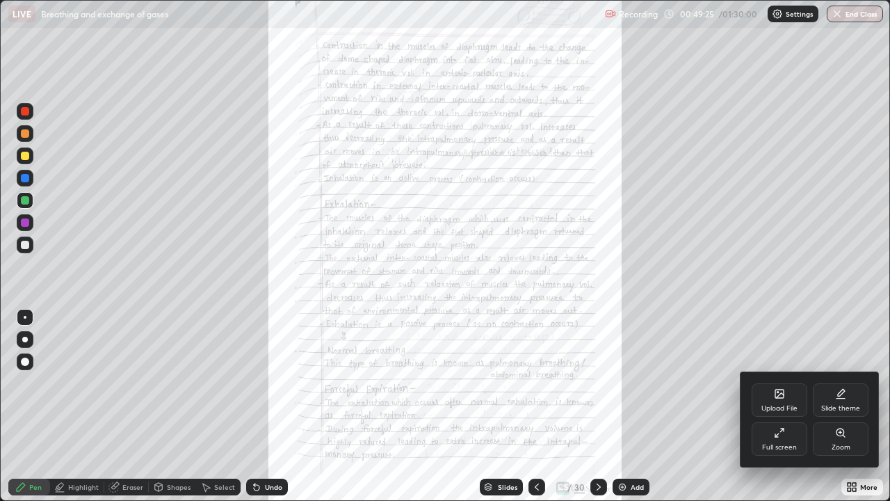
click at [843, 406] on div "Zoom" at bounding box center [841, 447] width 19 height 7
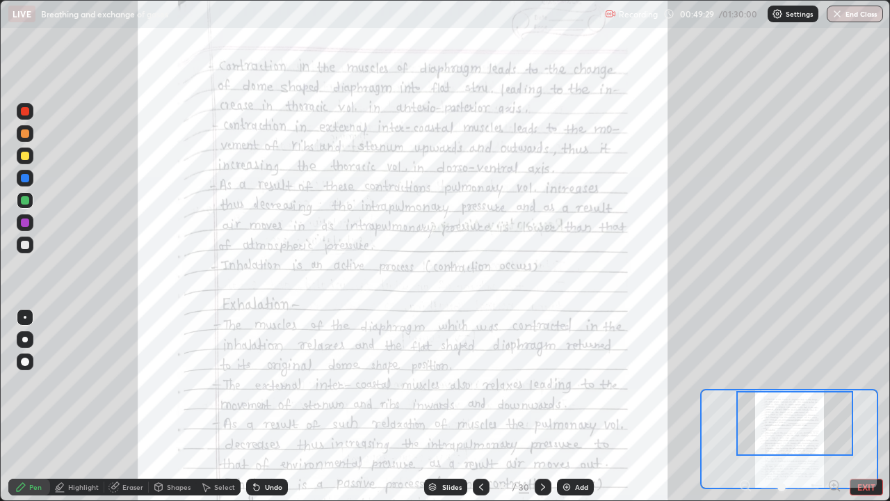
click at [496, 406] on div "15" at bounding box center [502, 487] width 14 height 8
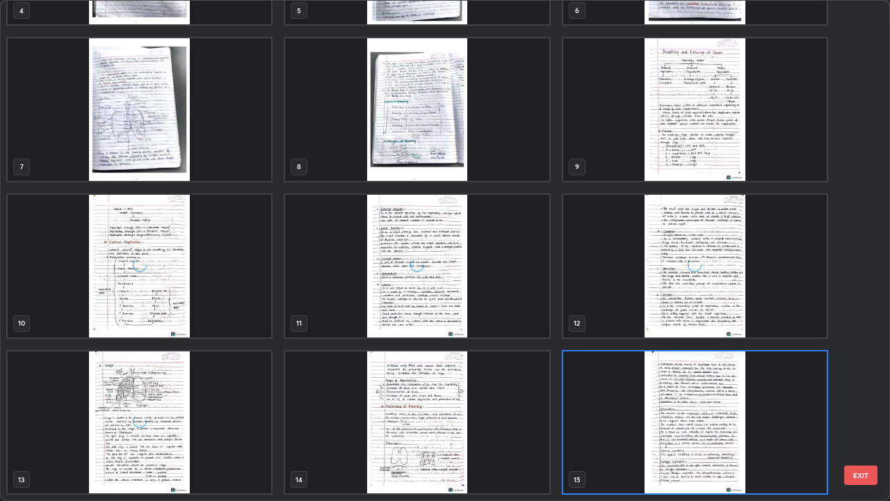
scroll to position [495, 882]
click at [514, 401] on img "grid" at bounding box center [417, 422] width 264 height 143
click at [509, 406] on img "grid" at bounding box center [417, 422] width 264 height 143
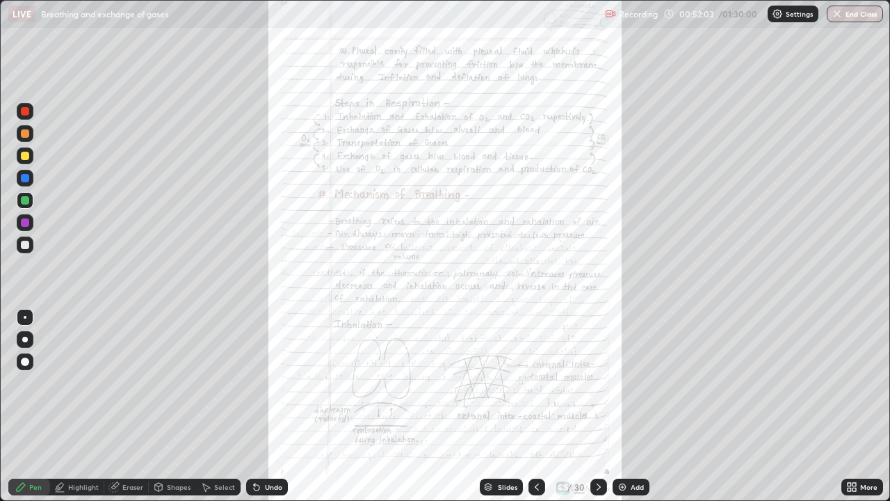
click at [592, 406] on div at bounding box center [598, 487] width 17 height 28
click at [864, 406] on div "More" at bounding box center [868, 486] width 17 height 7
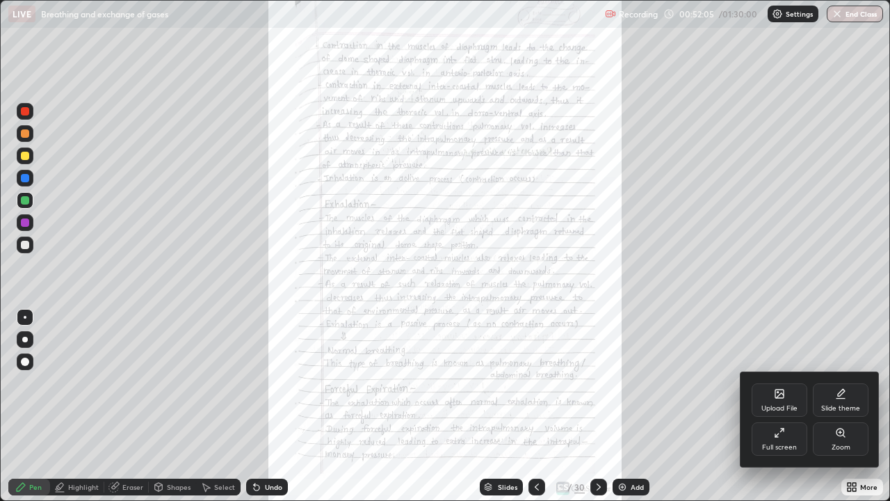
click at [845, 406] on div "Zoom" at bounding box center [841, 447] width 19 height 7
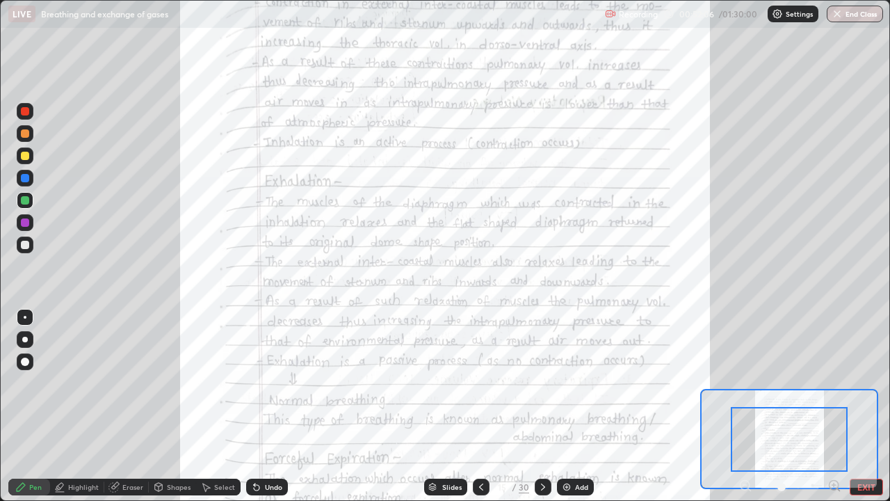
click at [834, 406] on icon at bounding box center [833, 485] width 3 height 0
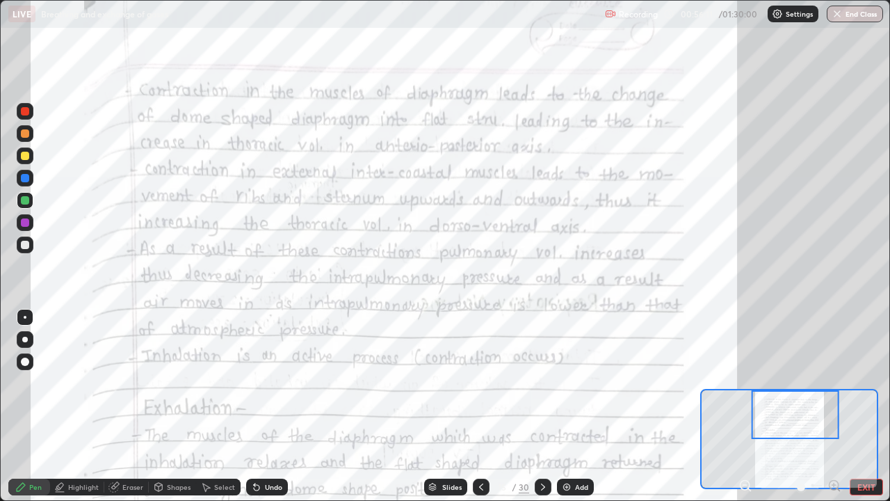
click at [535, 406] on div at bounding box center [543, 486] width 17 height 17
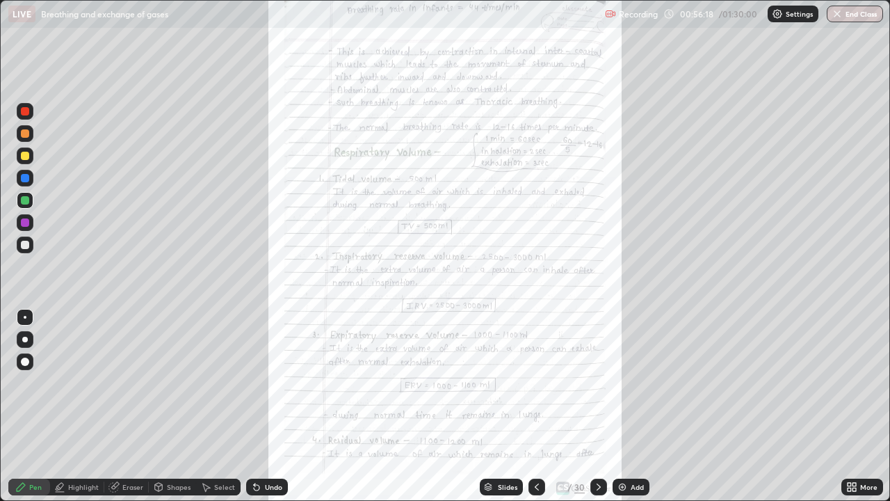
click at [535, 406] on icon at bounding box center [536, 486] width 11 height 11
click at [590, 406] on div at bounding box center [598, 486] width 17 height 17
click at [863, 406] on div "More" at bounding box center [862, 486] width 42 height 17
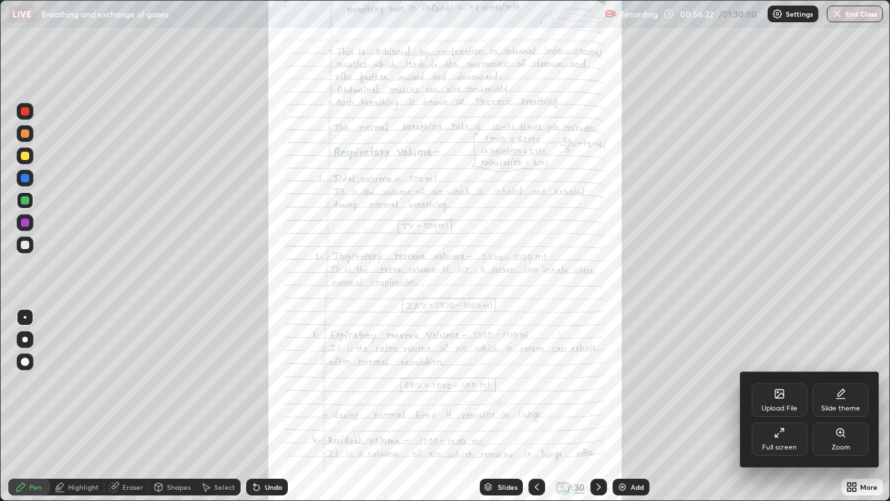
click at [829, 406] on div "Zoom" at bounding box center [841, 438] width 56 height 33
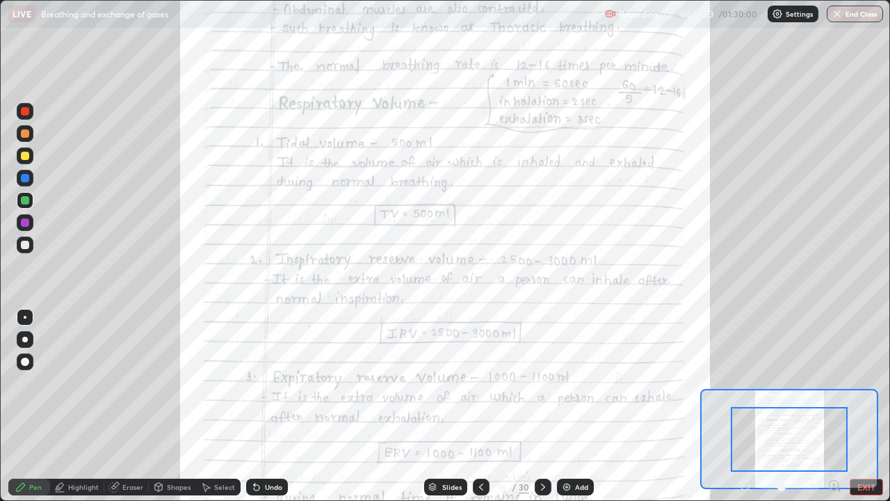
click at [834, 406] on icon at bounding box center [833, 485] width 3 height 0
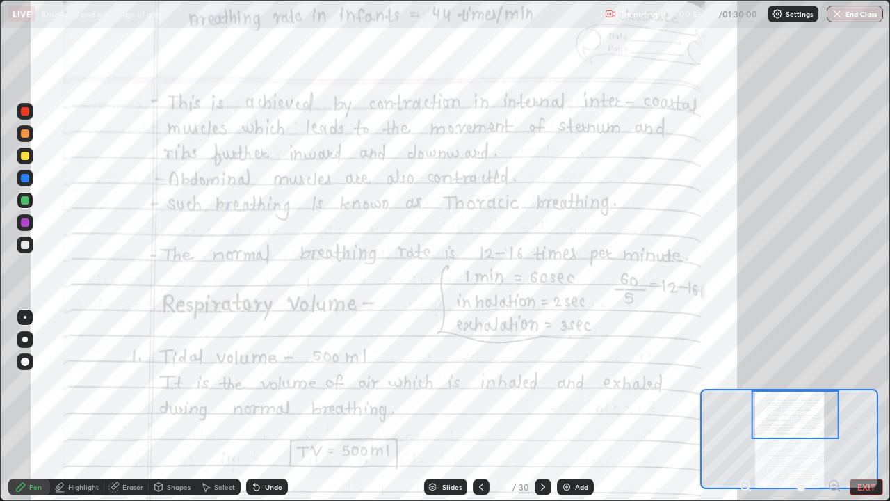
click at [487, 406] on div at bounding box center [481, 486] width 17 height 17
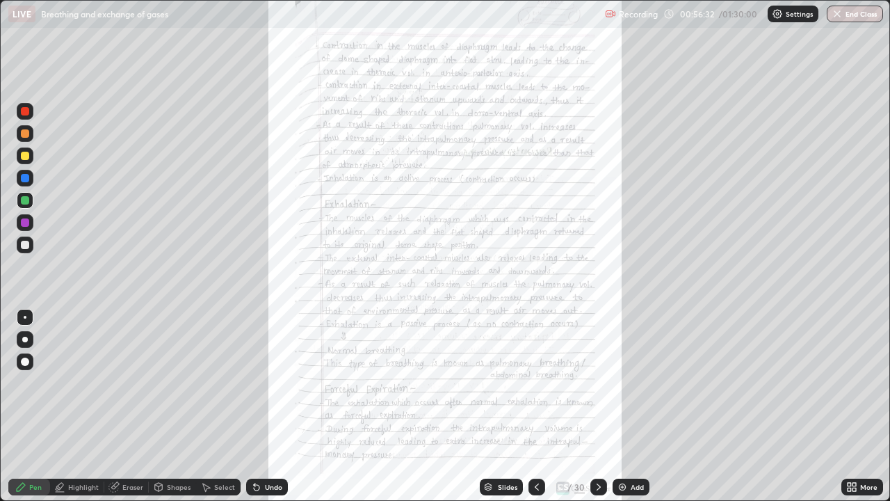
click at [868, 406] on div "More" at bounding box center [868, 486] width 17 height 7
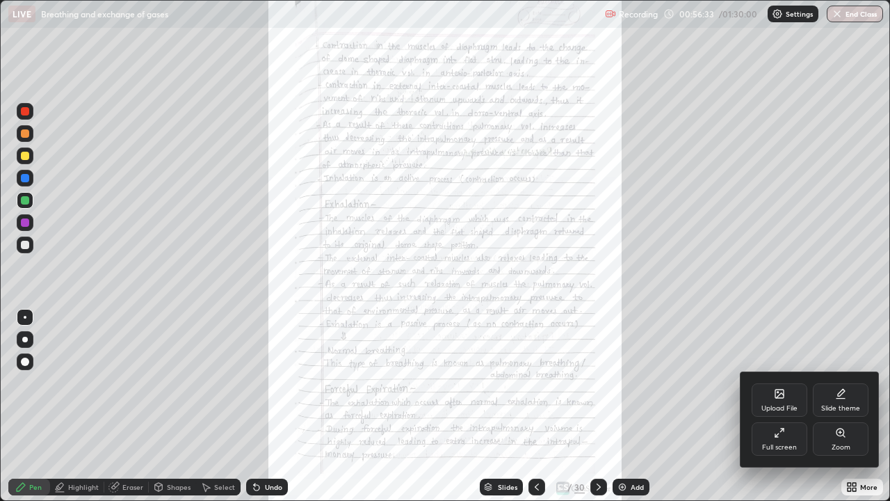
click at [843, 406] on div "Zoom" at bounding box center [841, 438] width 56 height 33
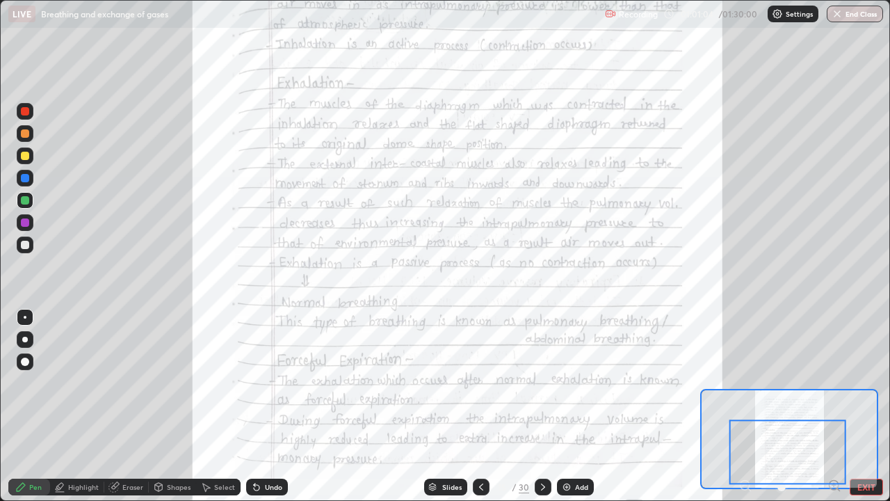
click at [542, 406] on div at bounding box center [543, 486] width 17 height 17
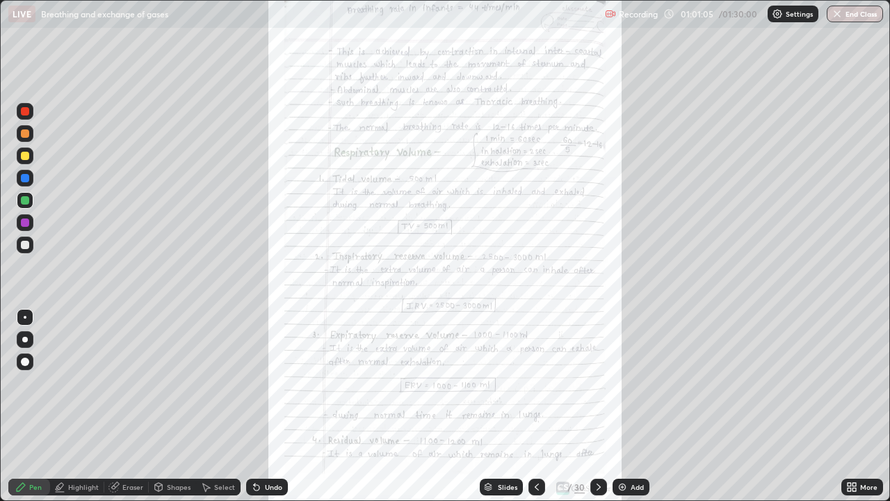
click at [864, 406] on div "More" at bounding box center [862, 486] width 42 height 17
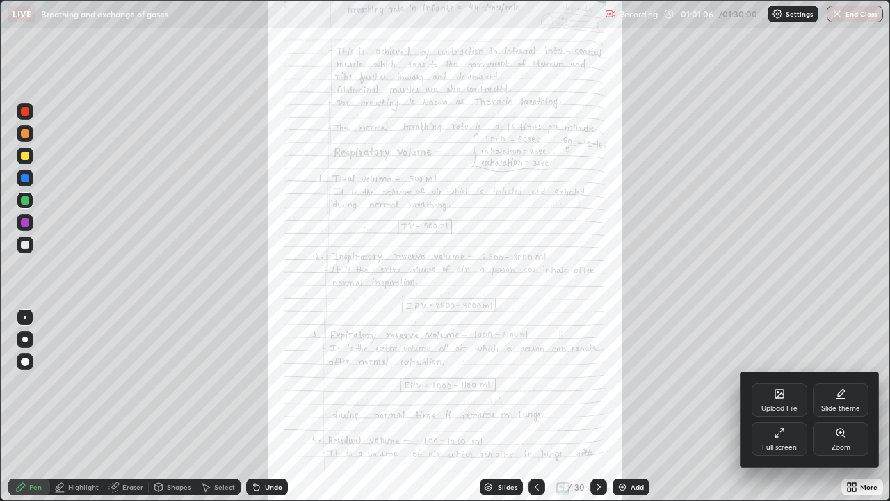
click at [853, 406] on div "Zoom" at bounding box center [841, 438] width 56 height 33
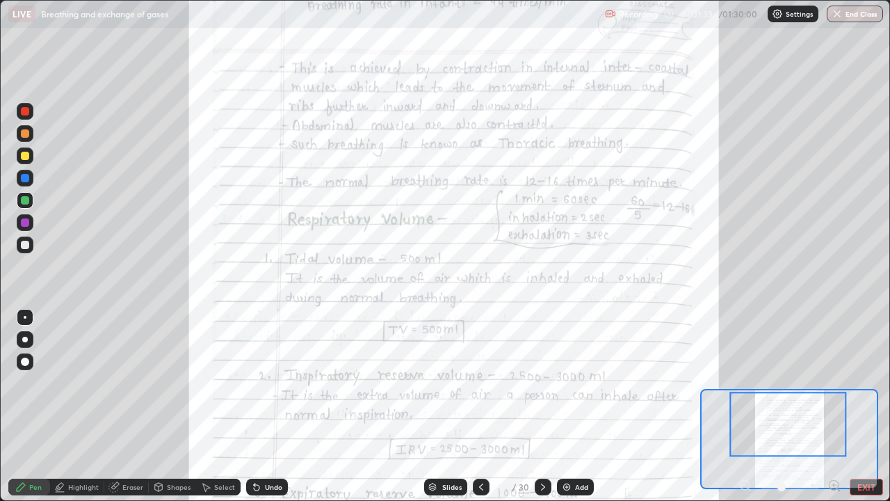
click at [480, 406] on icon at bounding box center [481, 486] width 11 height 11
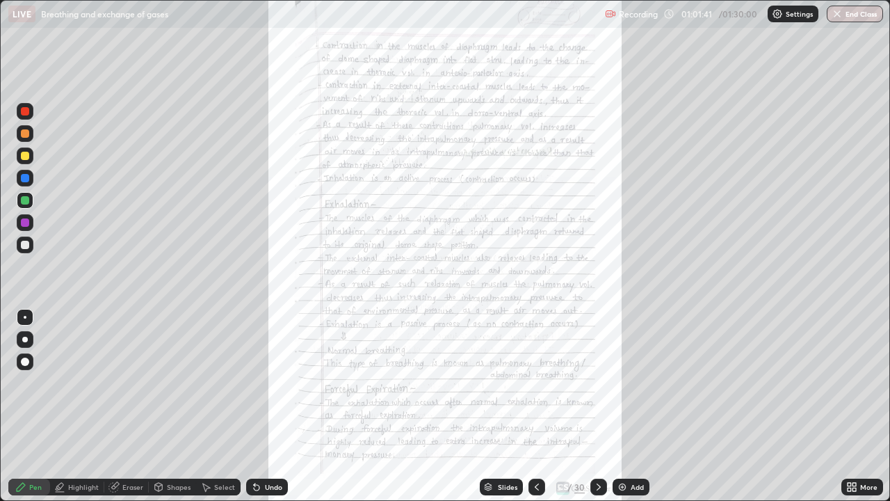
click at [854, 406] on icon at bounding box center [853, 484] width 3 height 3
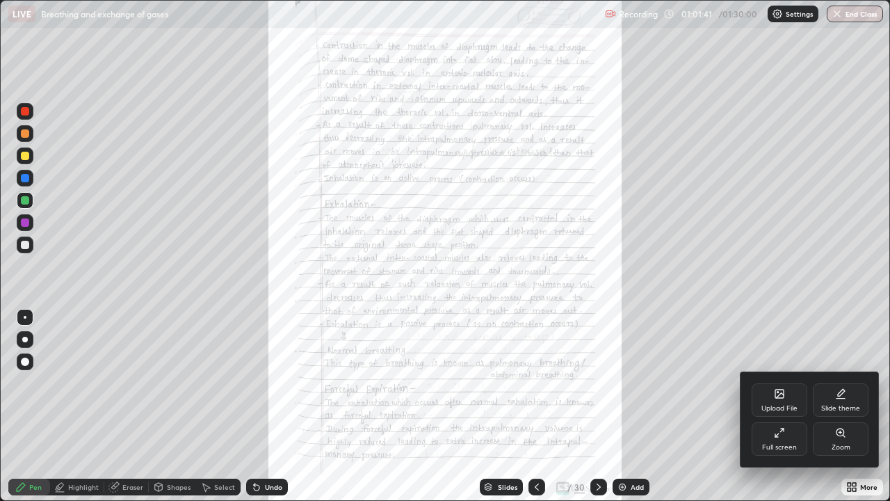
click at [848, 406] on div "Zoom" at bounding box center [841, 438] width 56 height 33
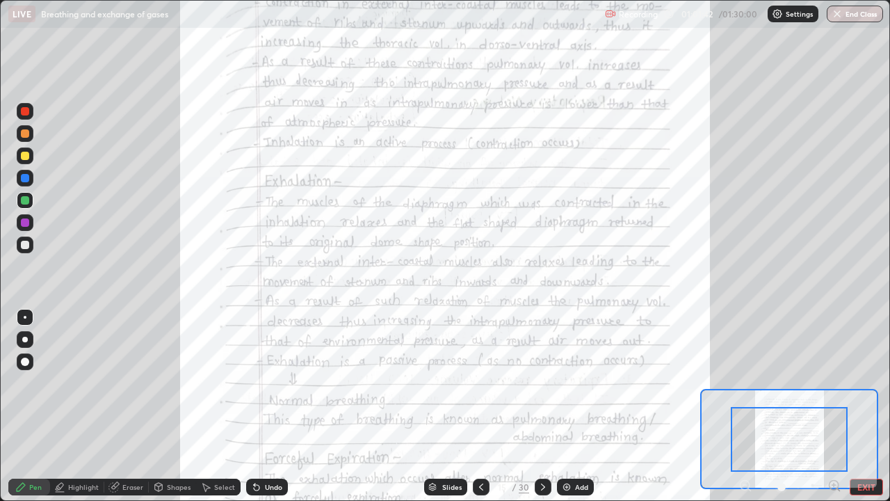
click at [836, 406] on icon at bounding box center [834, 485] width 14 height 14
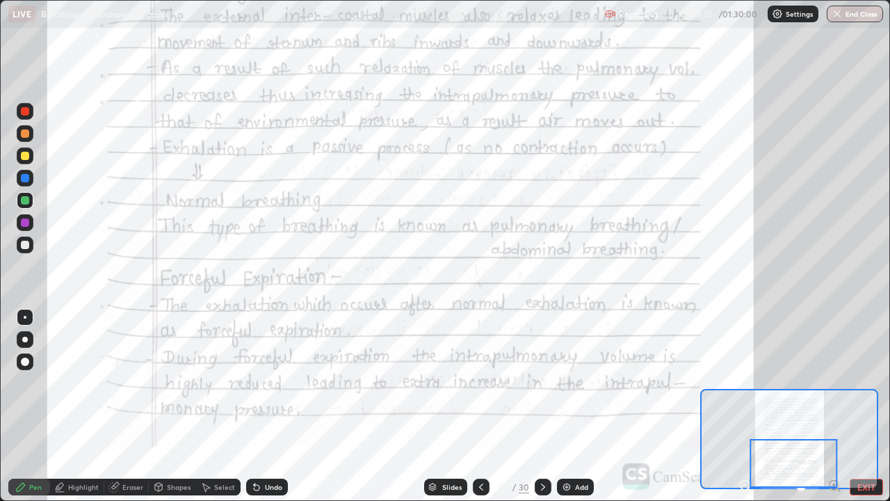
click at [537, 406] on icon at bounding box center [542, 486] width 11 height 11
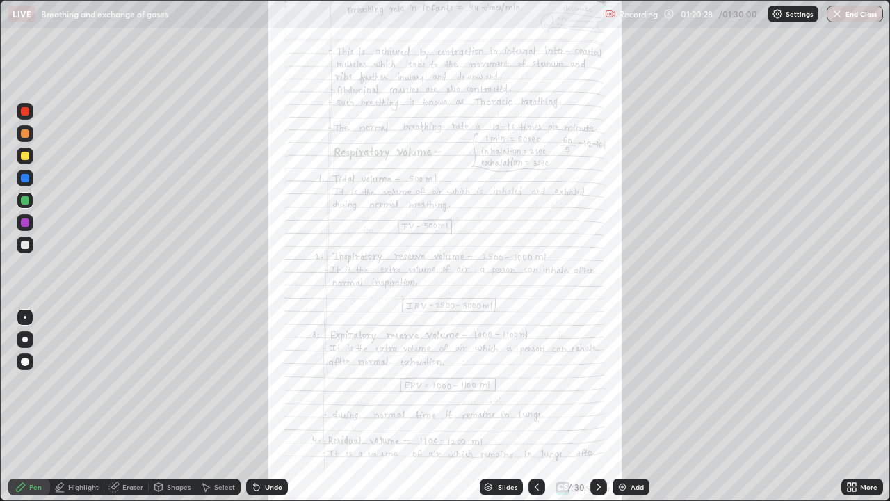
click at [852, 406] on icon at bounding box center [853, 484] width 3 height 3
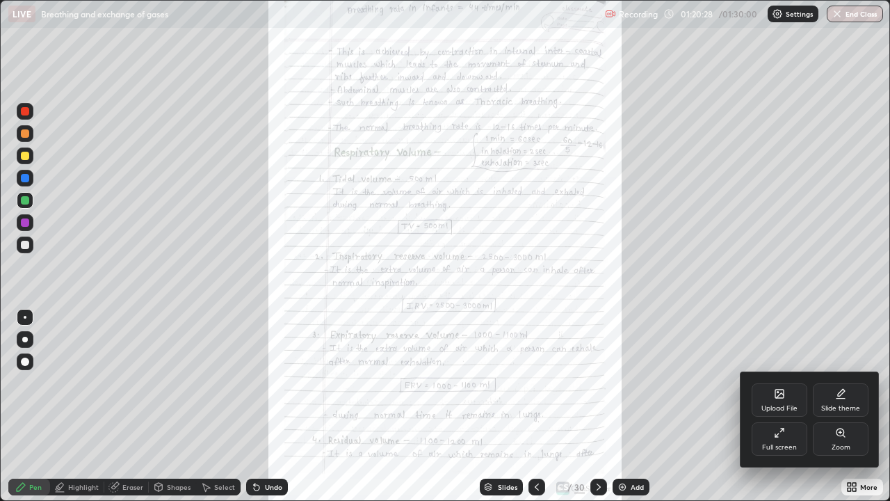
click at [843, 406] on div "Zoom" at bounding box center [841, 447] width 19 height 7
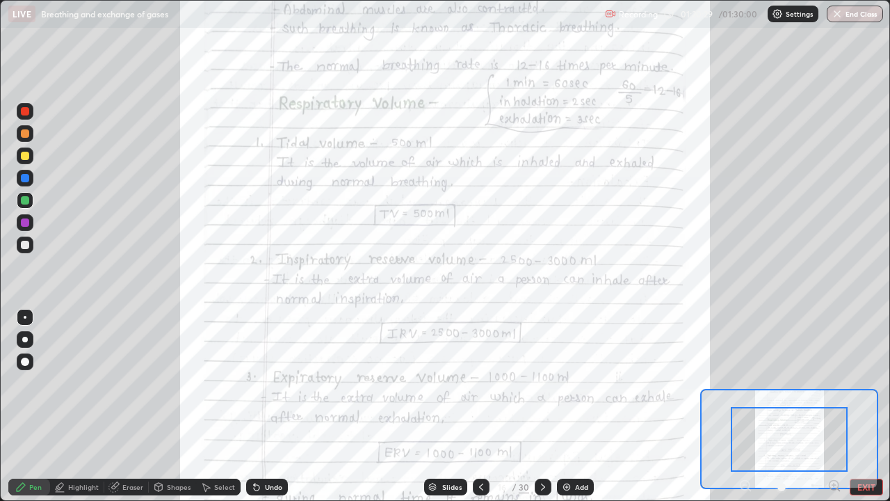
click at [834, 406] on icon at bounding box center [833, 485] width 3 height 0
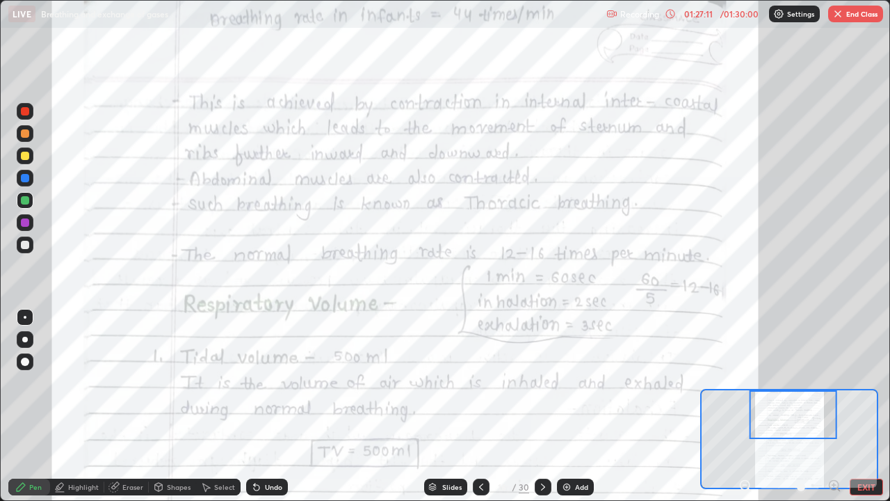
click at [848, 11] on button "End Class" at bounding box center [855, 14] width 55 height 17
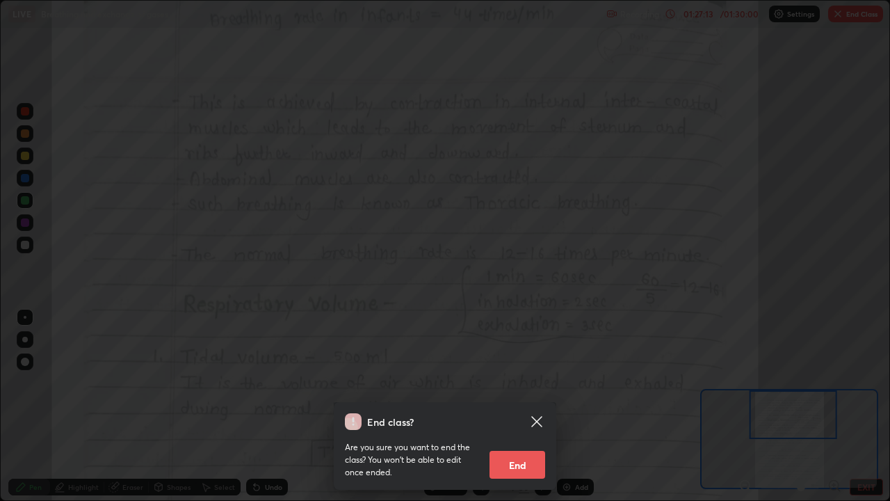
click at [509, 406] on button "End" at bounding box center [517, 465] width 56 height 28
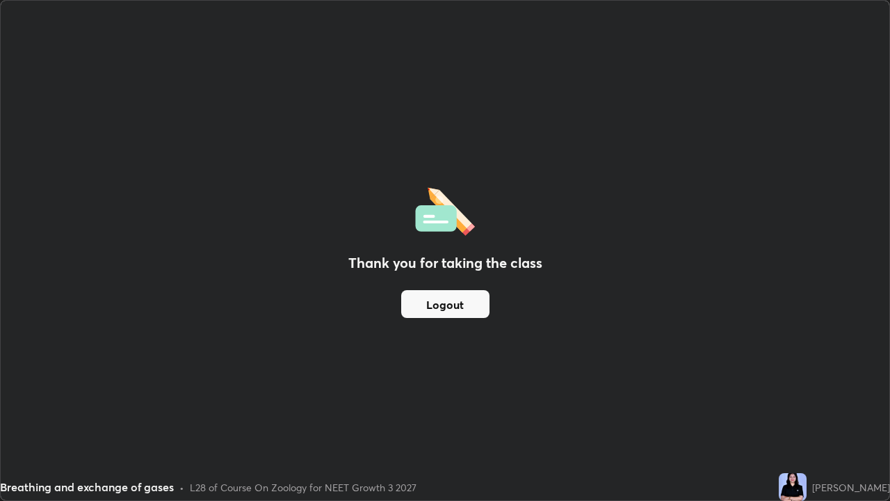
click at [449, 302] on button "Logout" at bounding box center [445, 304] width 88 height 28
